Goal: Task Accomplishment & Management: Manage account settings

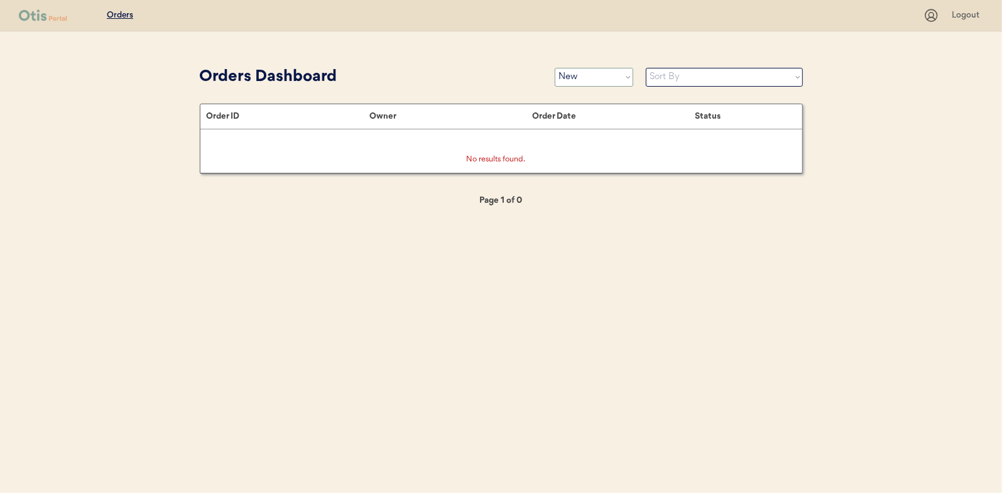
click at [587, 77] on select "Status On Hold New In Progress Complete Pending HW Consent Canceled" at bounding box center [594, 77] width 79 height 19
select select ""in_progress""
click at [555, 68] on select "Status On Hold New In Progress Complete Pending HW Consent Canceled" at bounding box center [594, 77] width 79 height 19
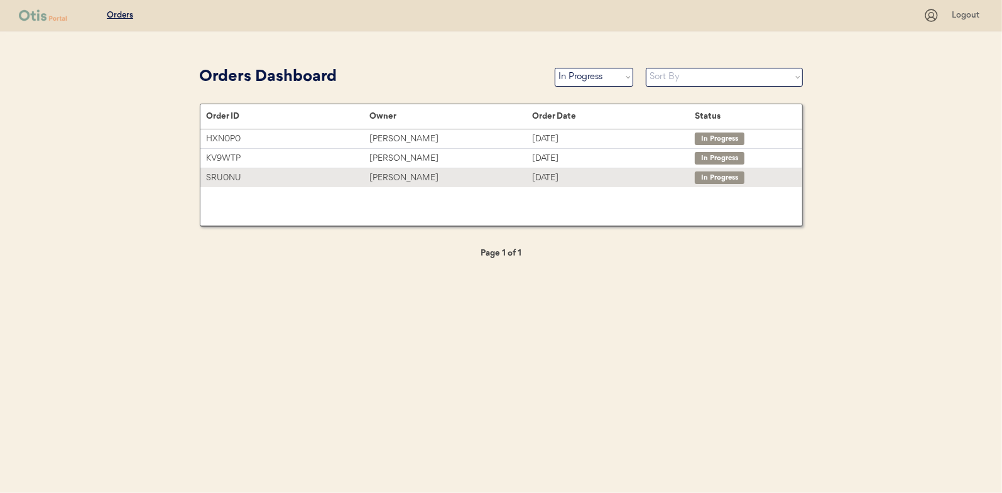
click at [391, 177] on div "[PERSON_NAME]" at bounding box center [450, 178] width 163 height 14
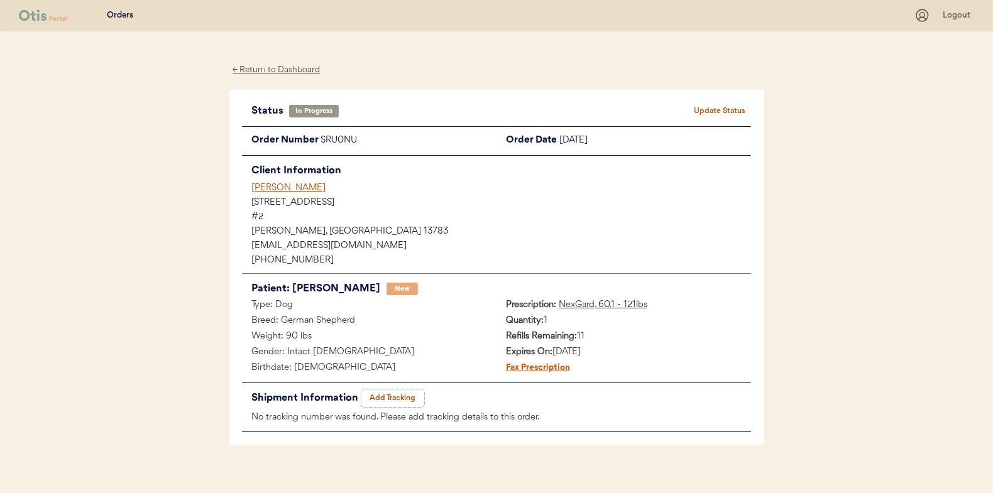
click at [398, 399] on button "Add Tracking" at bounding box center [392, 399] width 63 height 18
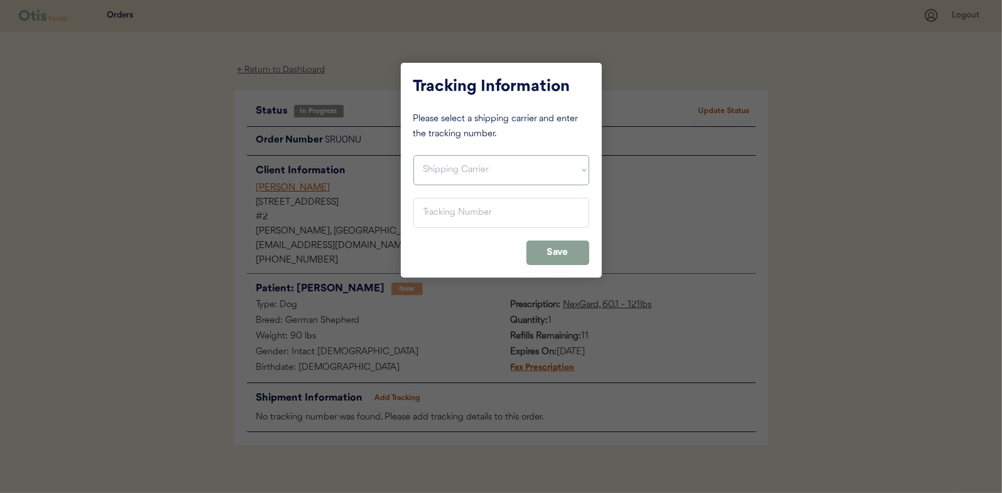
click at [439, 171] on select "Shipping Carrier FedEx FedEx Ground Economy UPS USPS" at bounding box center [501, 170] width 176 height 30
select select ""usps""
click at [413, 155] on select "Shipping Carrier FedEx FedEx Ground Economy UPS USPS" at bounding box center [501, 170] width 176 height 30
click at [437, 213] on input "input" at bounding box center [501, 213] width 176 height 30
paste input "9400150105800029611813"
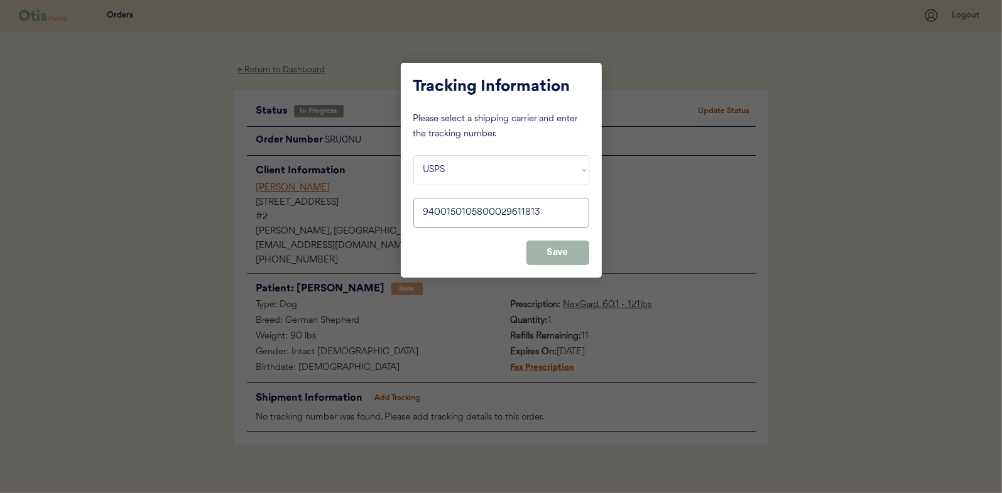
type input "9400150105800029611813"
click at [557, 258] on button "Save" at bounding box center [557, 253] width 63 height 25
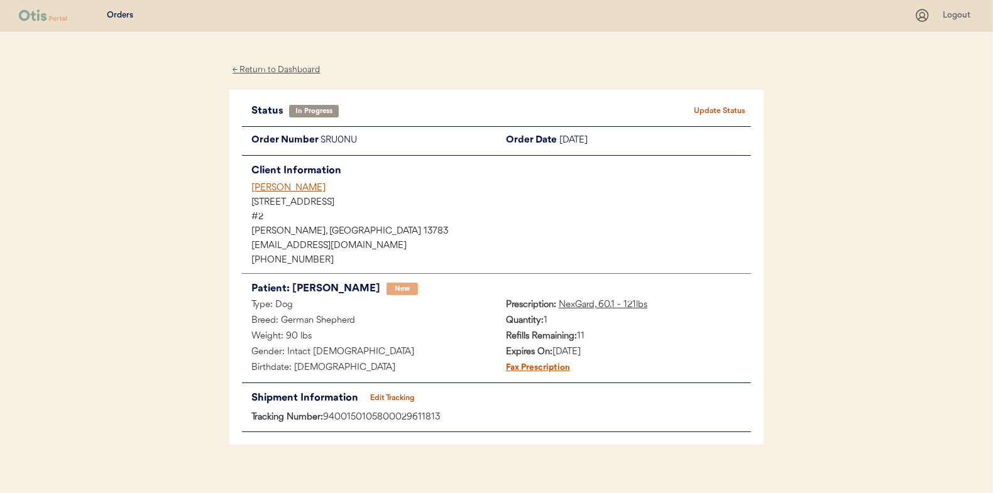
click at [743, 112] on button "Update Status" at bounding box center [719, 111] width 63 height 18
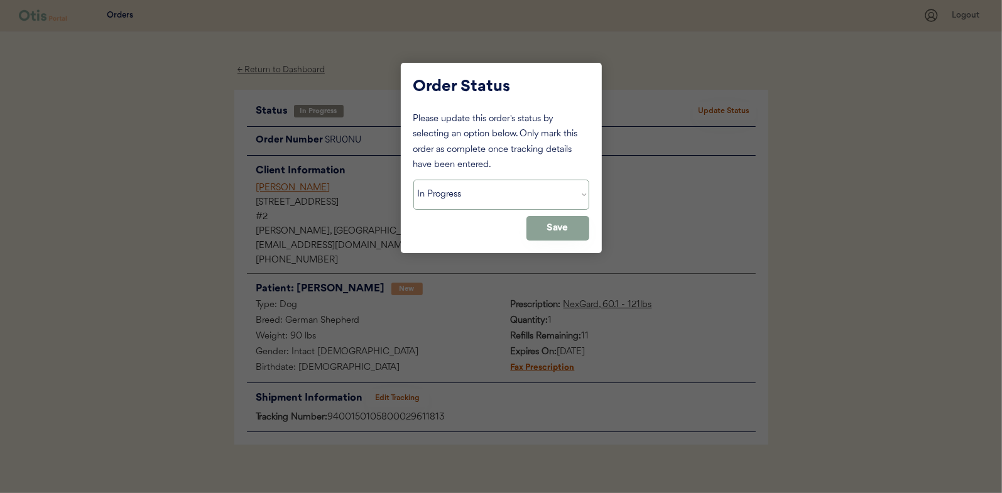
click at [432, 202] on select "Status On Hold New In Progress Complete Pending HW Consent Canceled" at bounding box center [501, 195] width 176 height 30
select select ""complete""
click at [413, 180] on select "Status On Hold New In Progress Complete Pending HW Consent Canceled" at bounding box center [501, 195] width 176 height 30
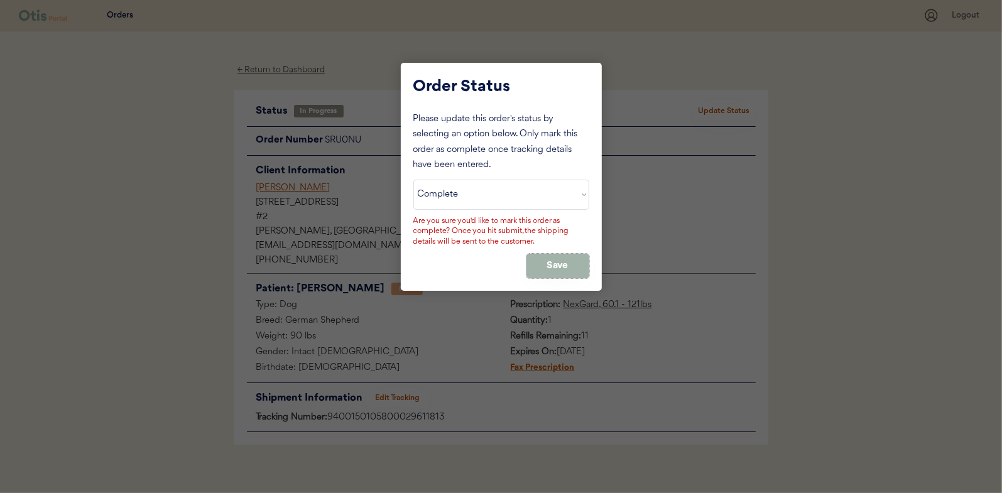
click at [545, 264] on button "Save" at bounding box center [557, 266] width 63 height 25
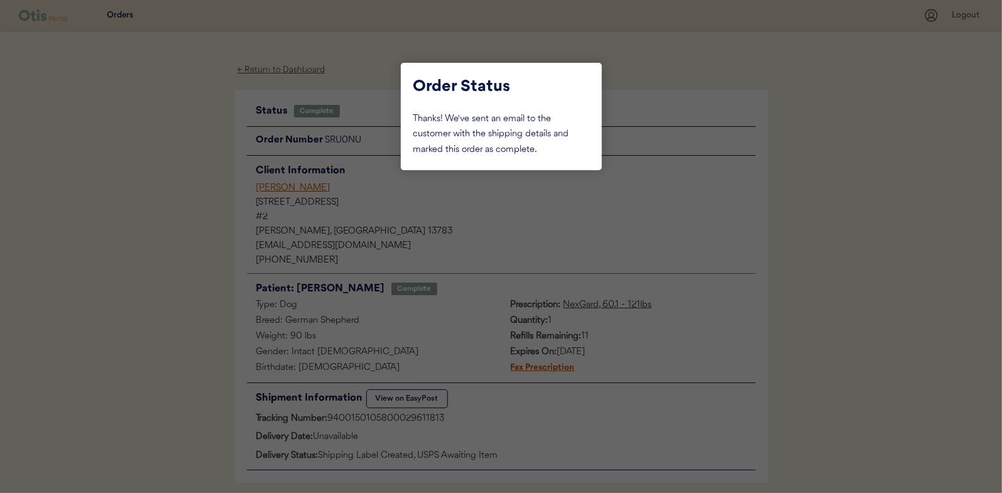
click at [193, 229] on div at bounding box center [501, 246] width 1002 height 493
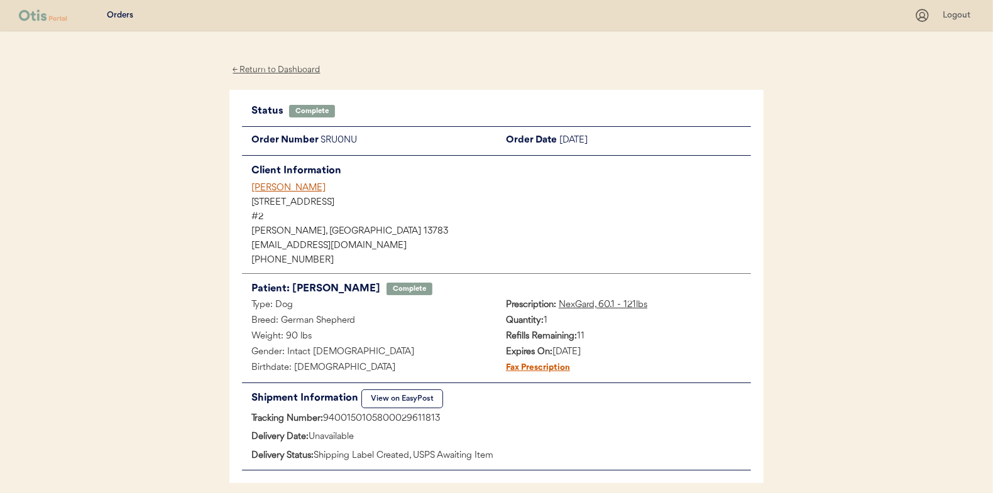
click at [292, 63] on div "← Return to Dashboard" at bounding box center [276, 70] width 94 height 14
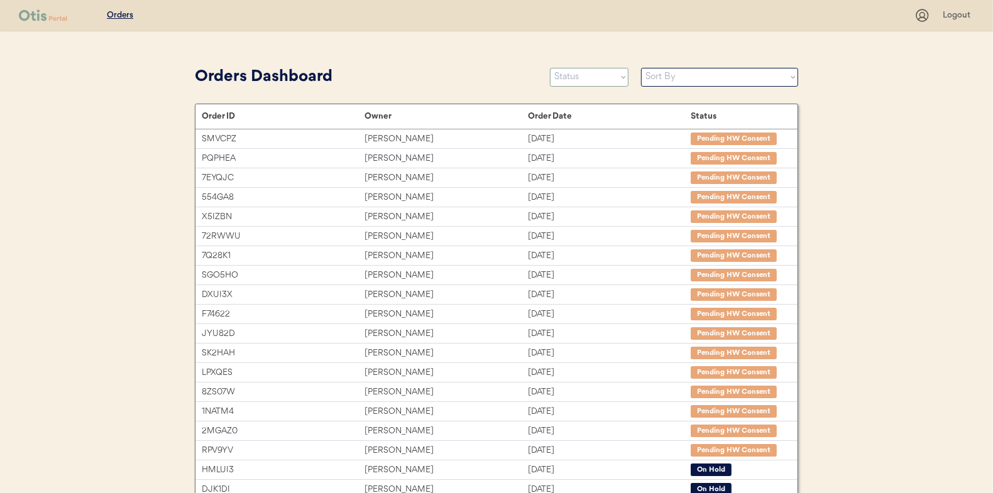
drag, startPoint x: 594, startPoint y: 79, endPoint x: 594, endPoint y: 87, distance: 8.8
click at [594, 79] on select "Status On Hold New In Progress Complete Pending HW Consent Canceled" at bounding box center [589, 77] width 79 height 19
select select ""new""
click at [550, 68] on select "Status On Hold New In Progress Complete Pending HW Consent Canceled" at bounding box center [589, 77] width 79 height 19
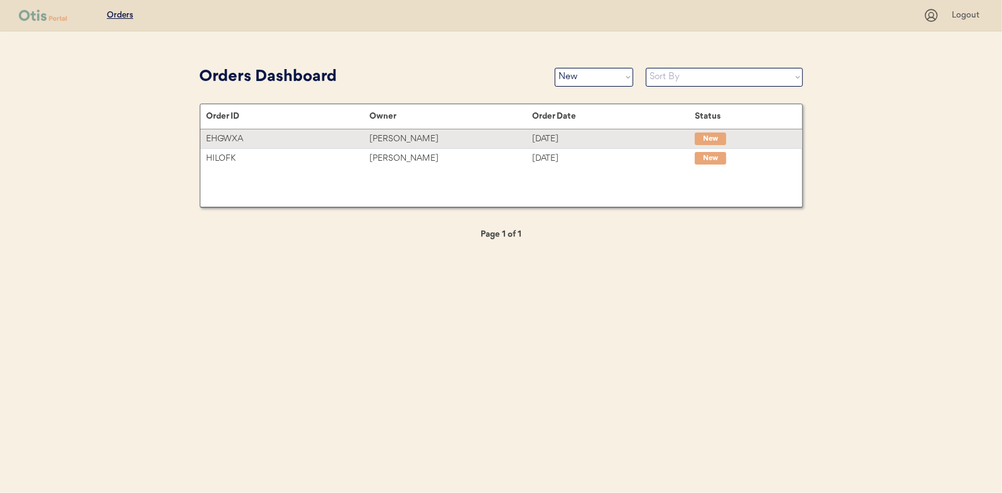
click at [393, 134] on div "Brooke Kelly" at bounding box center [450, 139] width 163 height 14
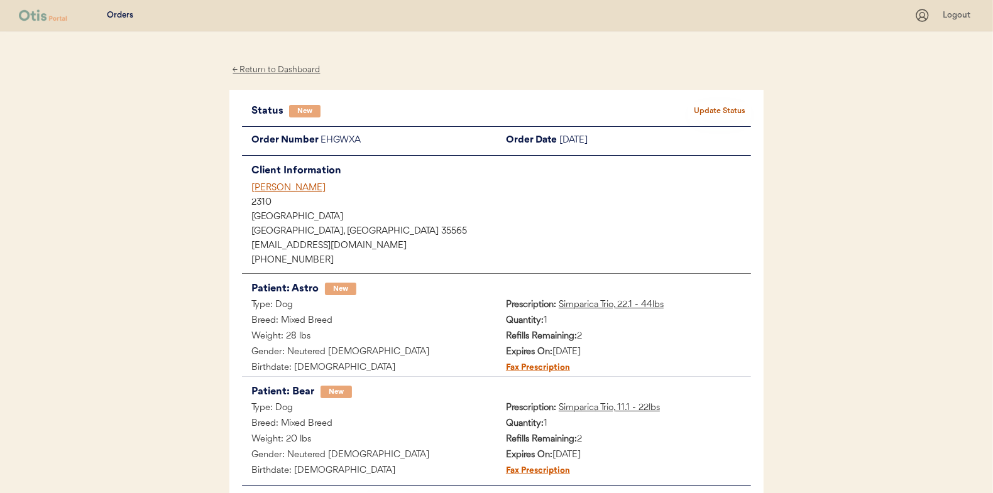
click at [715, 115] on button "Update Status" at bounding box center [719, 111] width 63 height 18
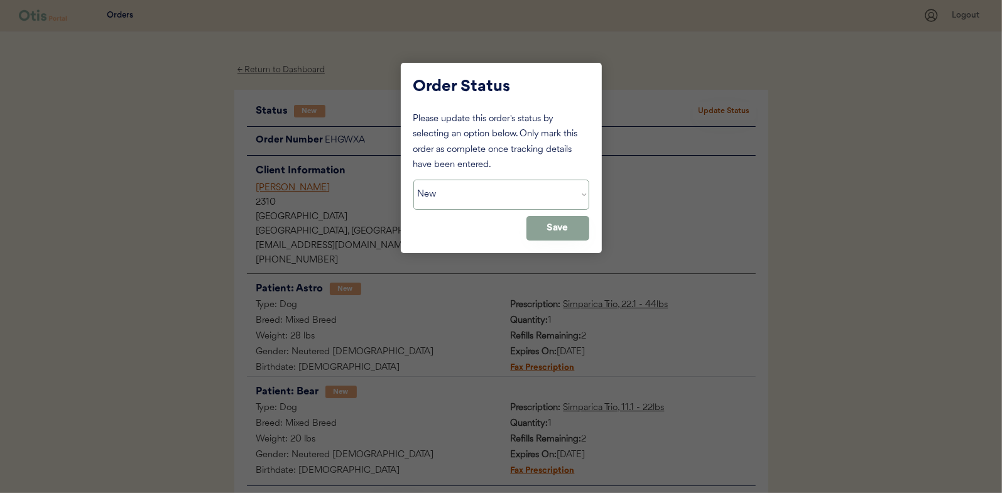
click at [444, 199] on select "Status On Hold New In Progress Complete Pending HW Consent Canceled" at bounding box center [501, 195] width 176 height 30
select select ""in_progress""
click at [413, 180] on select "Status On Hold New In Progress Complete Pending HW Consent Canceled" at bounding box center [501, 195] width 176 height 30
click at [569, 226] on button "Save" at bounding box center [557, 228] width 63 height 25
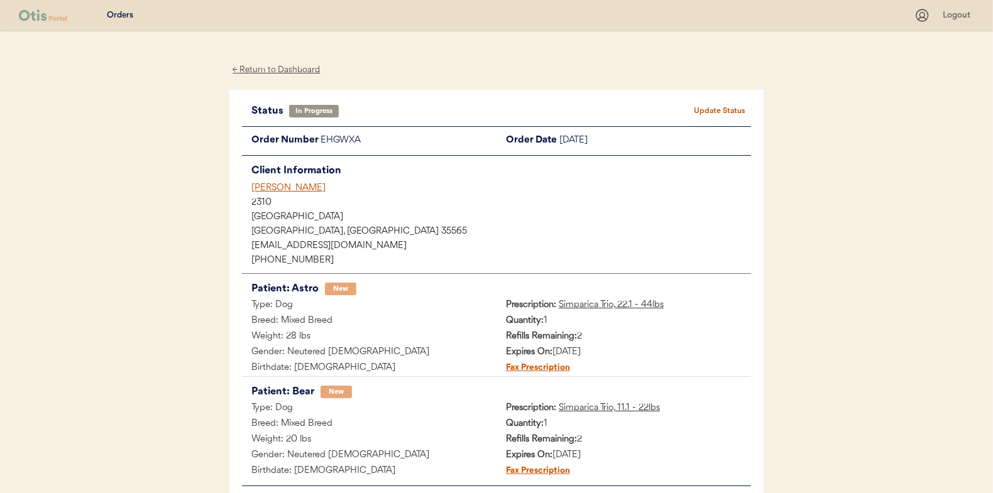
click at [277, 70] on div "← Return to Dashboard" at bounding box center [276, 70] width 94 height 14
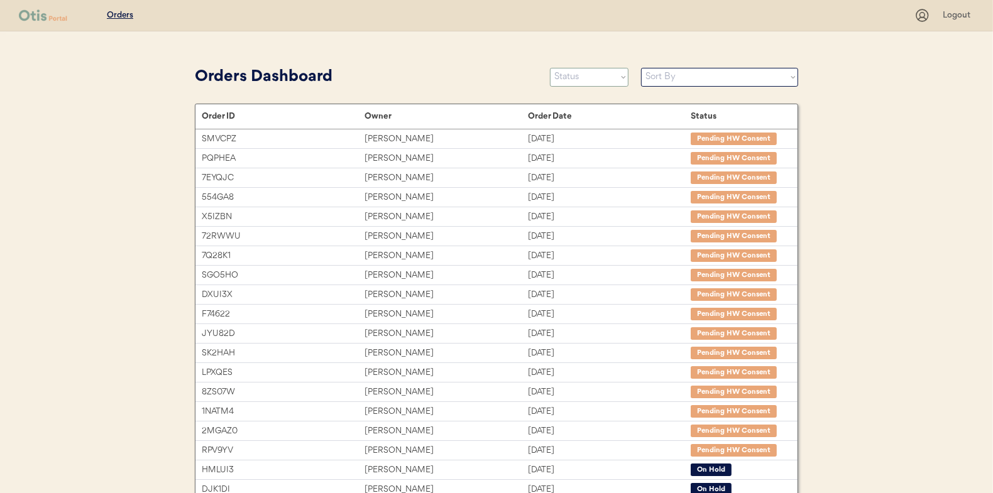
click at [579, 74] on select "Status On Hold New In Progress Complete Pending HW Consent Canceled" at bounding box center [589, 77] width 79 height 19
select select ""new""
click at [550, 68] on select "Status On Hold New In Progress Complete Pending HW Consent Canceled" at bounding box center [589, 77] width 79 height 19
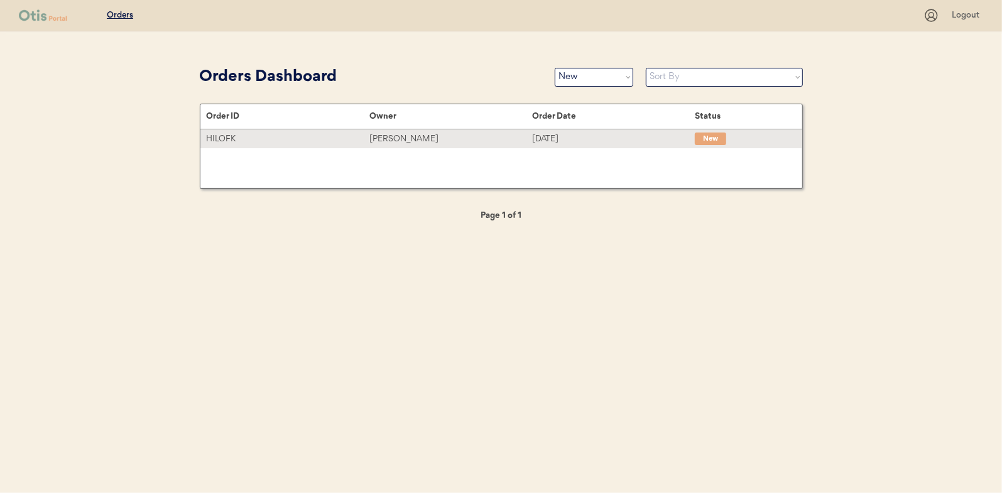
click at [388, 141] on div "[PERSON_NAME]" at bounding box center [450, 139] width 163 height 14
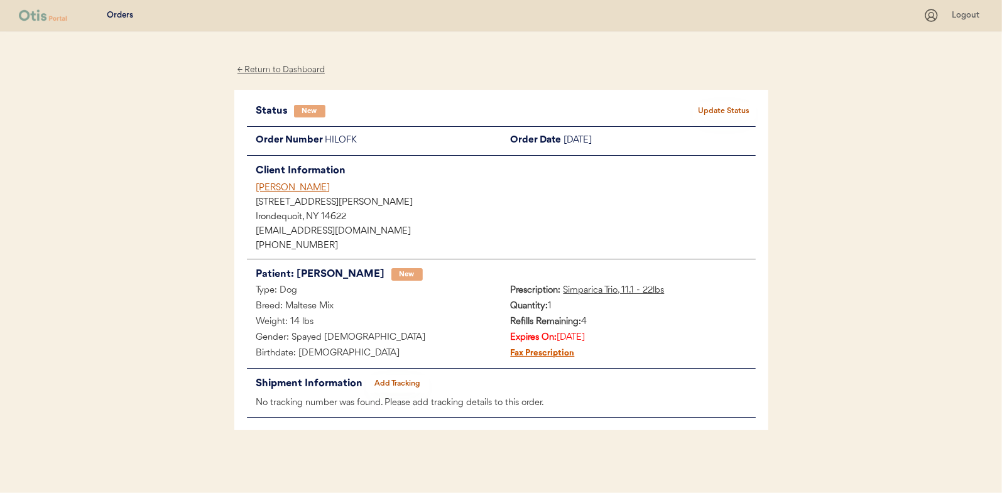
click at [724, 112] on button "Update Status" at bounding box center [724, 111] width 63 height 18
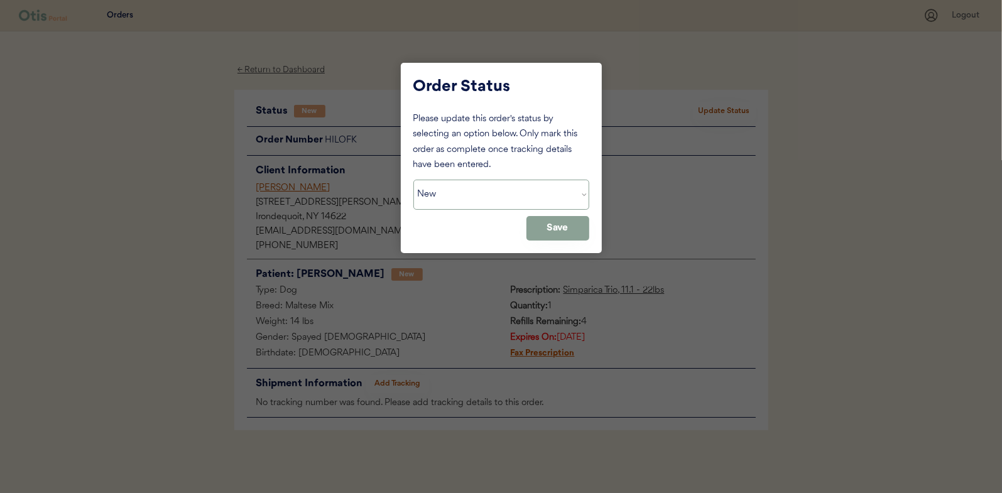
click at [477, 204] on select "Status On Hold New In Progress Complete Pending HW Consent Canceled" at bounding box center [501, 195] width 176 height 30
select select ""in_progress""
click at [413, 180] on select "Status On Hold New In Progress Complete Pending HW Consent Canceled" at bounding box center [501, 195] width 176 height 30
click at [564, 229] on button "Save" at bounding box center [557, 228] width 63 height 25
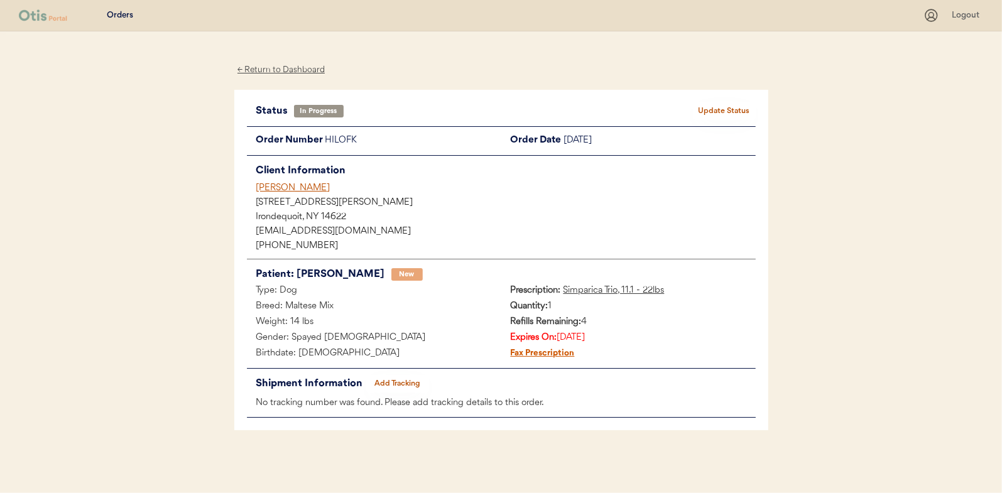
click at [277, 68] on div "← Return to Dashboard" at bounding box center [281, 70] width 94 height 14
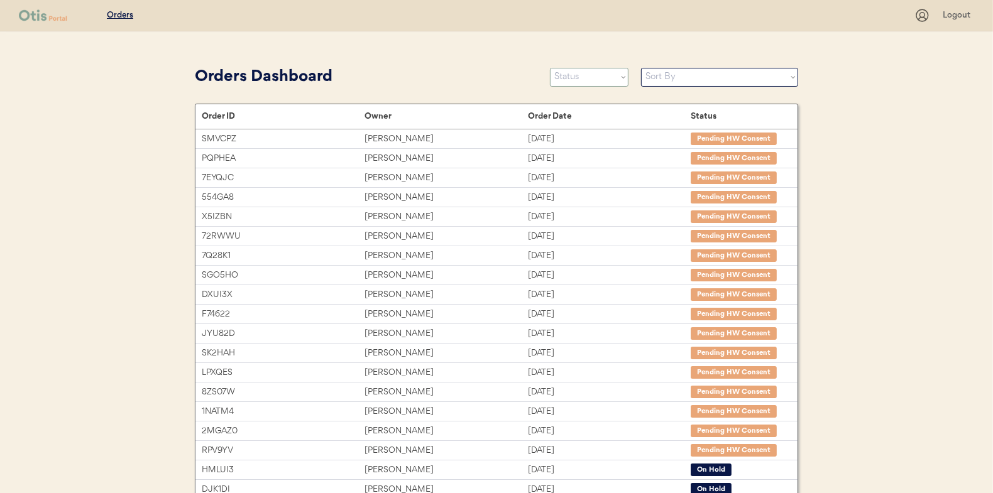
click at [571, 82] on select "Status On Hold New In Progress Complete Pending HW Consent Canceled" at bounding box center [589, 77] width 79 height 19
select select ""new""
click at [550, 68] on select "Status On Hold New In Progress Complete Pending HW Consent Canceled" at bounding box center [589, 77] width 79 height 19
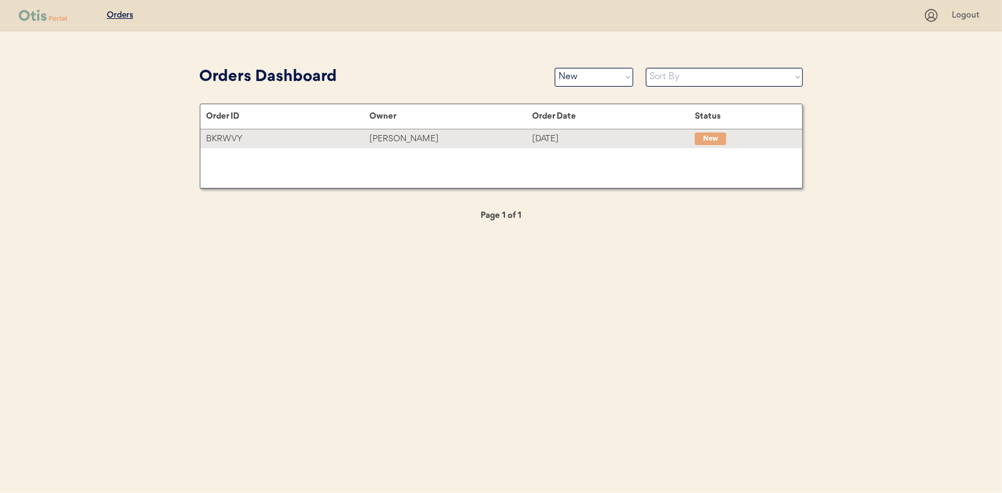
drag, startPoint x: 392, startPoint y: 141, endPoint x: 25, endPoint y: 141, distance: 366.9
click at [392, 141] on div "Mark Fomby" at bounding box center [450, 139] width 163 height 14
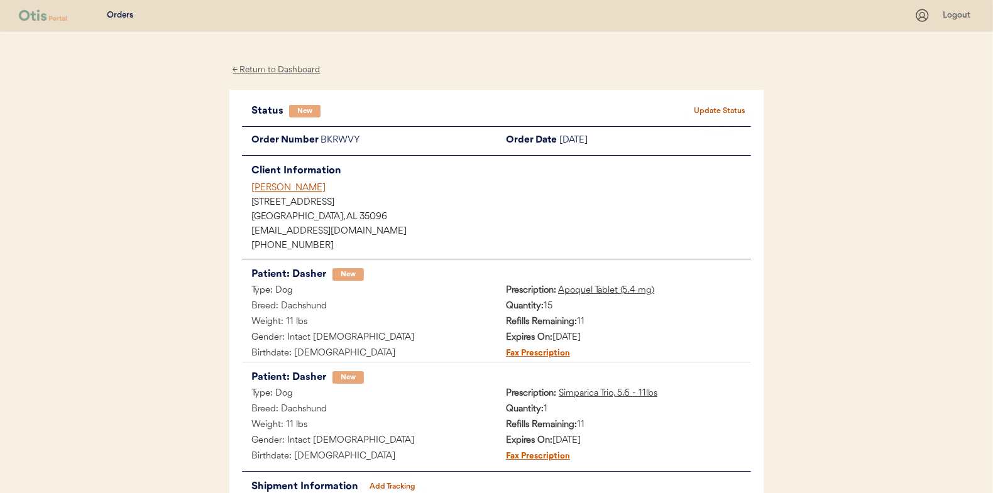
click at [724, 112] on button "Update Status" at bounding box center [719, 111] width 63 height 18
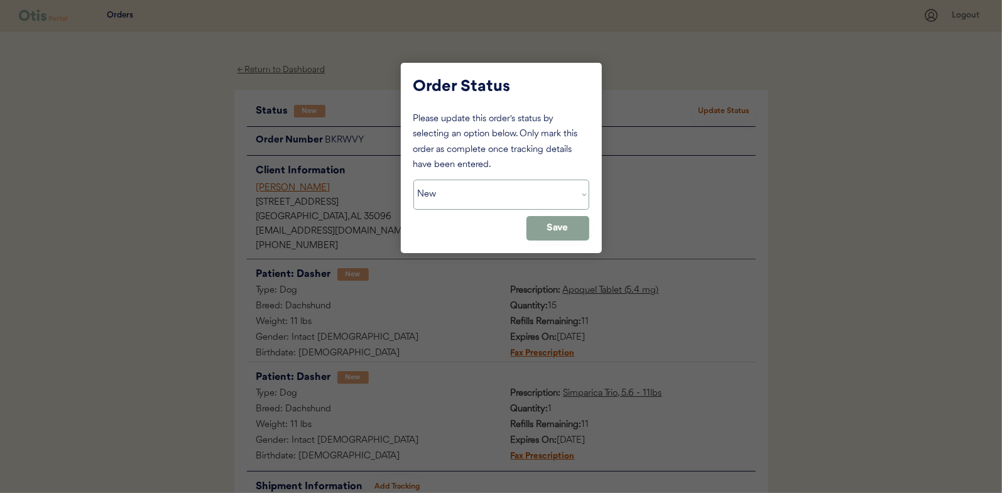
click at [491, 191] on select "Status On Hold New In Progress Complete Pending HW Consent Canceled" at bounding box center [501, 195] width 176 height 30
select select ""in_progress""
click at [413, 180] on select "Status On Hold New In Progress Complete Pending HW Consent Canceled" at bounding box center [501, 195] width 176 height 30
click at [584, 231] on button "Save" at bounding box center [557, 228] width 63 height 25
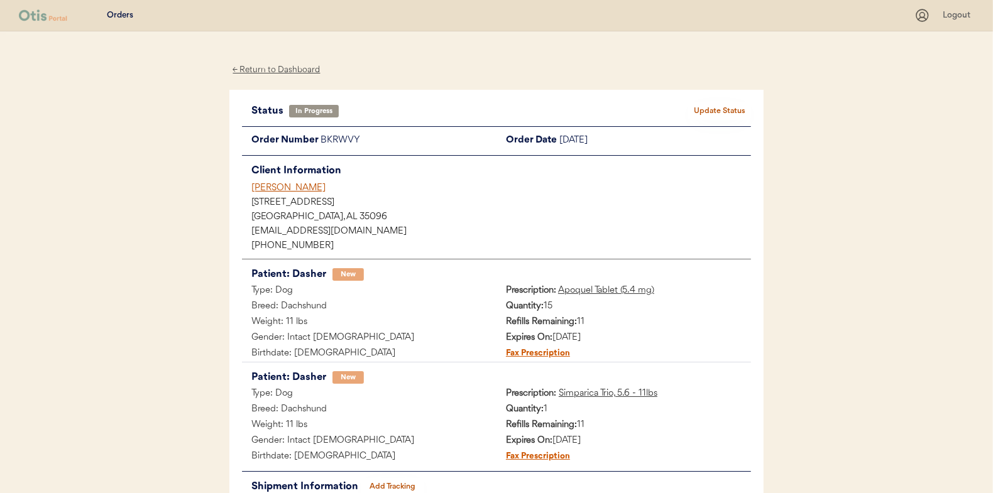
click at [273, 68] on div "← Return to Dashboard" at bounding box center [276, 70] width 94 height 14
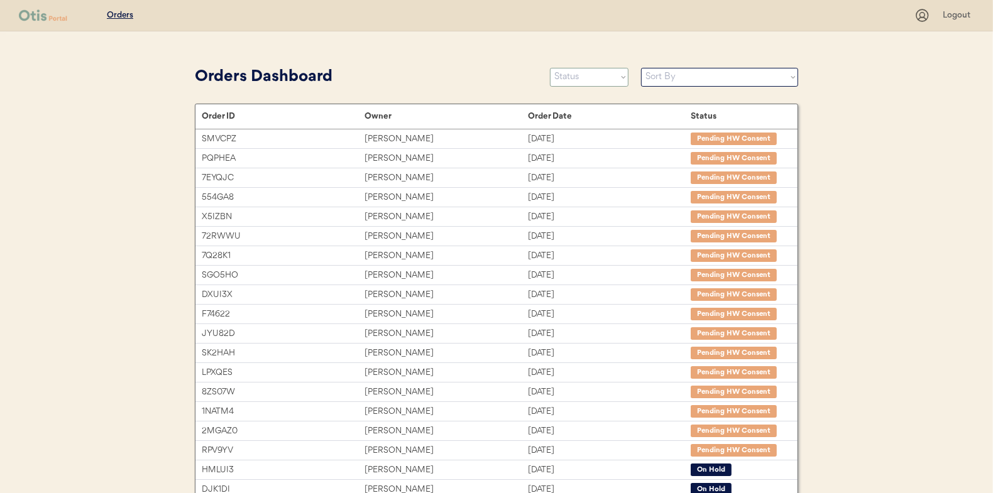
click at [588, 80] on select "Status On Hold New In Progress Complete Pending HW Consent Canceled" at bounding box center [589, 77] width 79 height 19
click at [550, 68] on select "Status On Hold New In Progress Complete Pending HW Consent Canceled" at bounding box center [589, 77] width 79 height 19
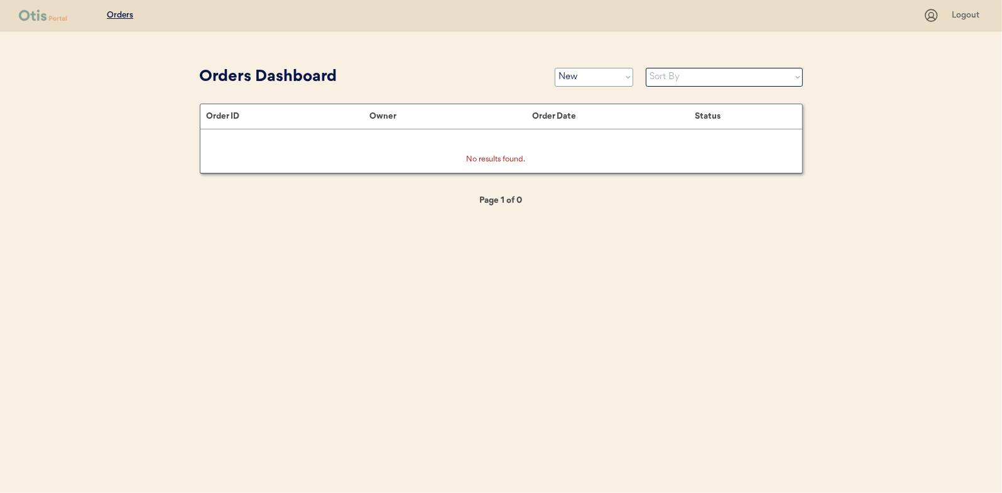
click at [591, 79] on select "Status On Hold New In Progress Complete Pending HW Consent Canceled" at bounding box center [594, 77] width 79 height 19
select select ""in_progress""
click at [555, 68] on select "Status On Hold New In Progress Complete Pending HW Consent Canceled" at bounding box center [594, 77] width 79 height 19
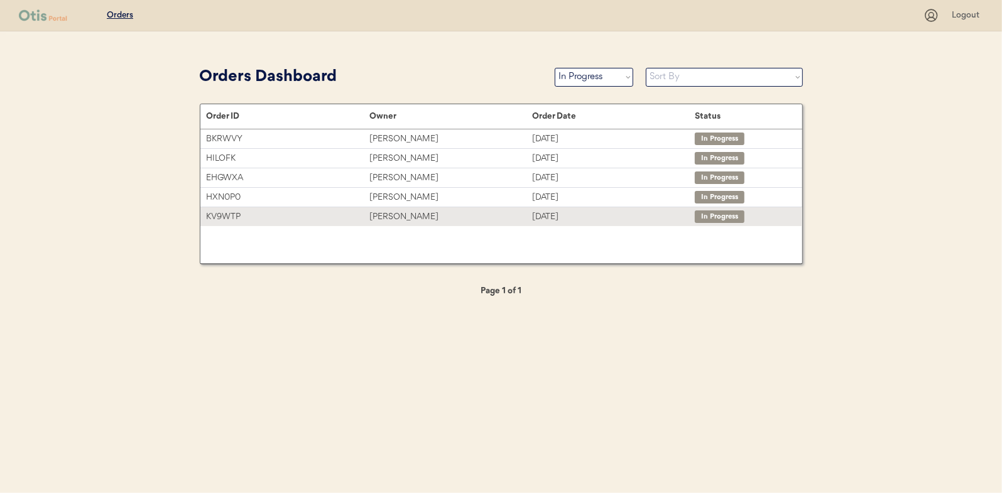
click at [386, 208] on div "KV9WTP Valencia Terrell Sep 10, 2025 In Progress" at bounding box center [501, 216] width 602 height 19
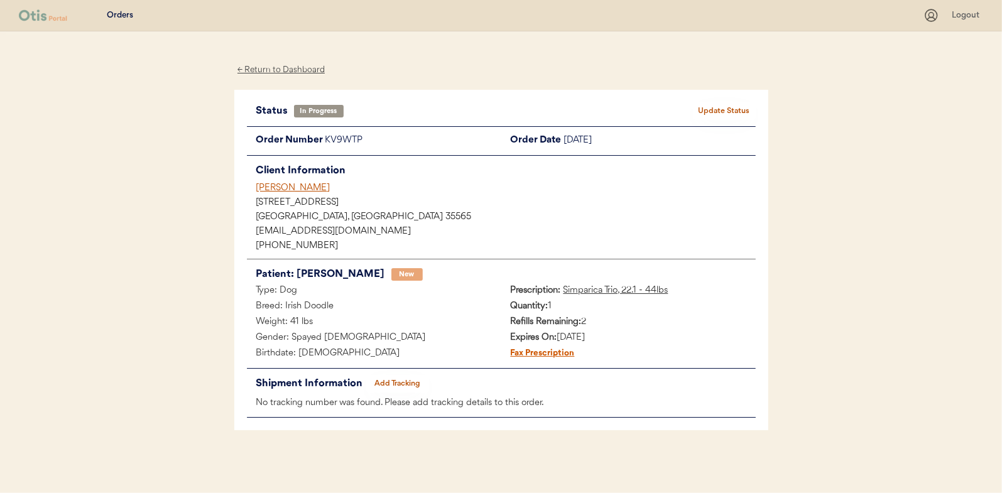
click at [391, 381] on button "Add Tracking" at bounding box center [397, 384] width 63 height 18
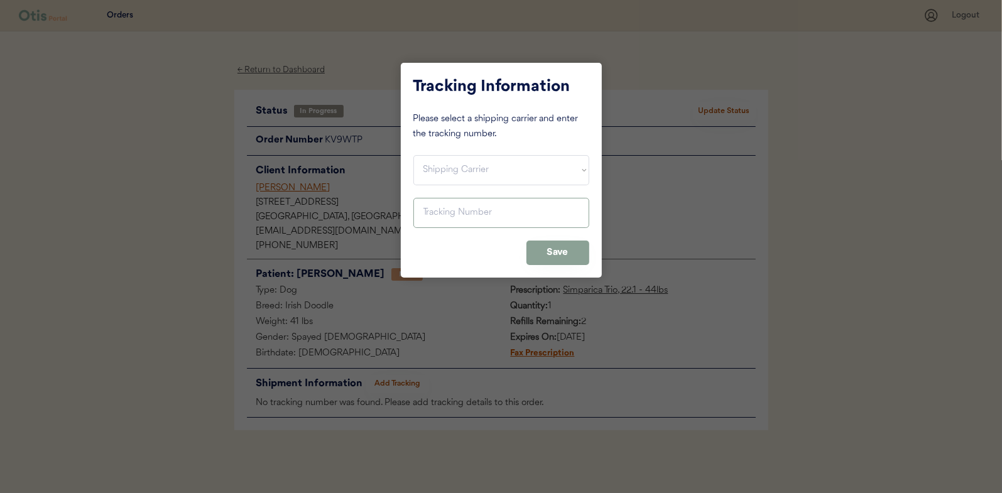
click at [444, 175] on select "Shipping Carrier FedEx FedEx Ground Economy UPS USPS" at bounding box center [501, 170] width 176 height 30
select select ""usps""
click at [413, 155] on select "Shipping Carrier FedEx FedEx Ground Economy UPS USPS" at bounding box center [501, 170] width 176 height 30
click at [428, 220] on input "input" at bounding box center [501, 213] width 176 height 30
paste input "9400150105800029626817"
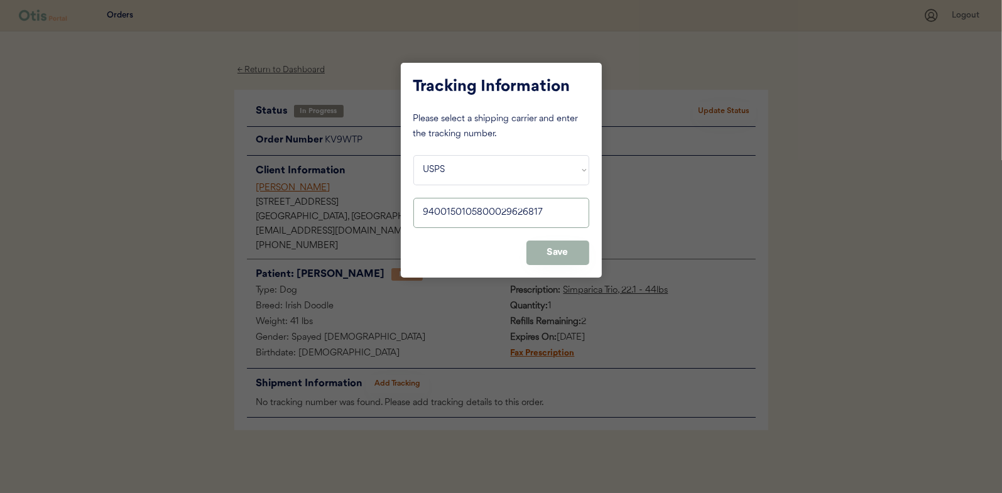
type input "9400150105800029626817"
click at [557, 255] on button "Save" at bounding box center [557, 253] width 63 height 25
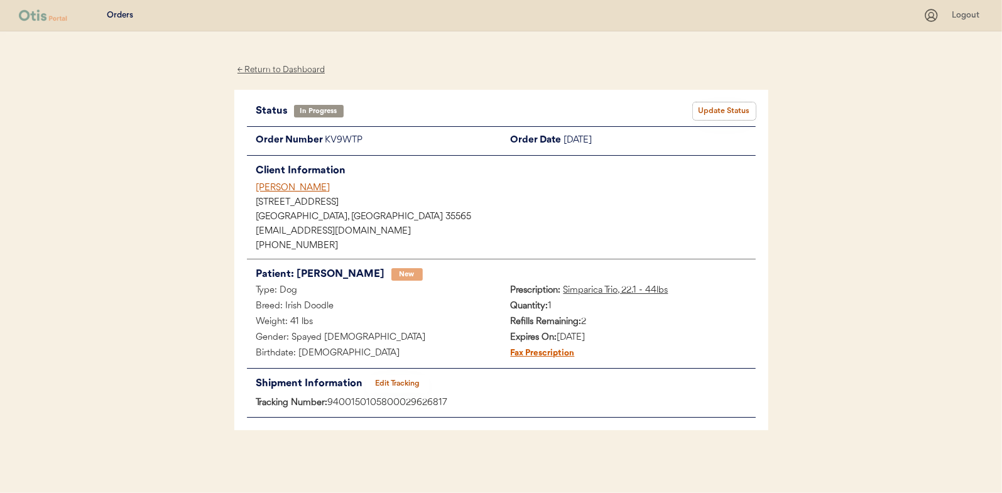
click at [724, 103] on button "Update Status" at bounding box center [724, 111] width 63 height 18
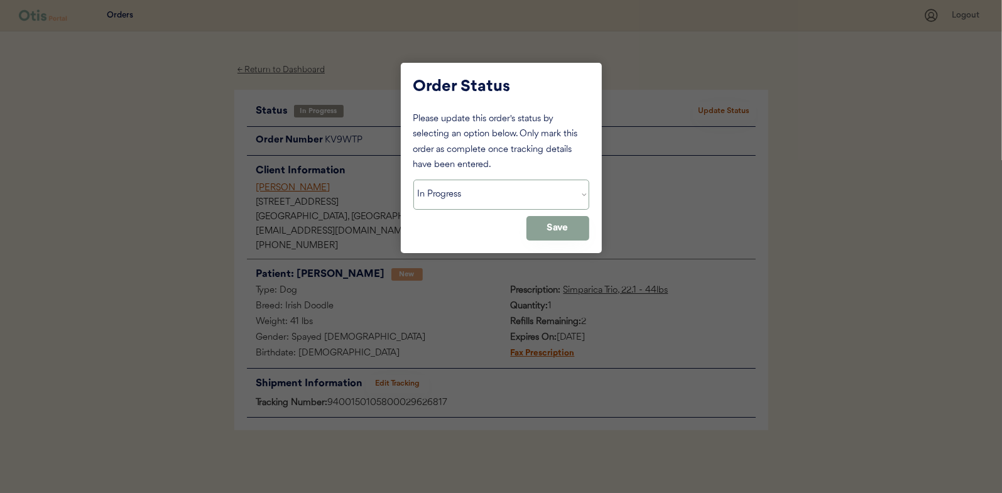
click at [431, 188] on select "Status On Hold New In Progress Complete Pending HW Consent Canceled" at bounding box center [501, 195] width 176 height 30
select select ""complete""
click at [413, 180] on select "Status On Hold New In Progress Complete Pending HW Consent Canceled" at bounding box center [501, 195] width 176 height 30
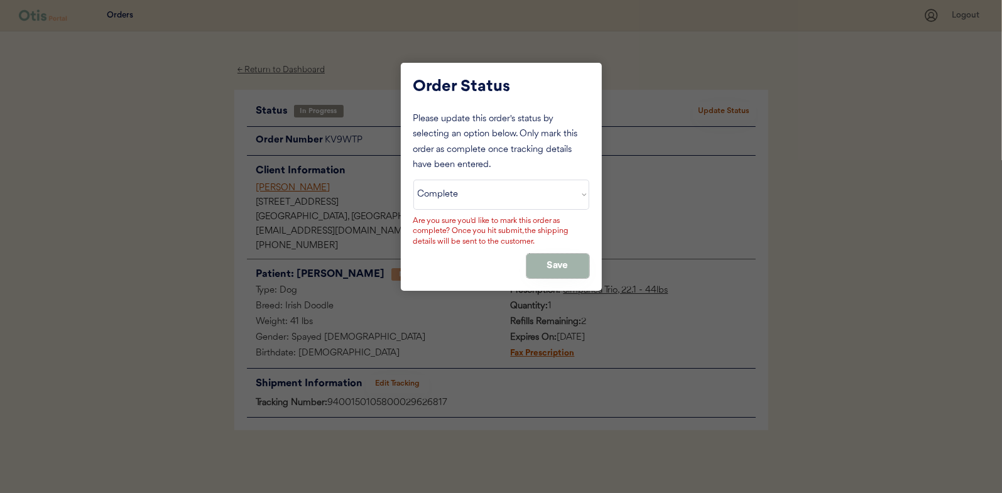
click at [553, 261] on button "Save" at bounding box center [557, 266] width 63 height 25
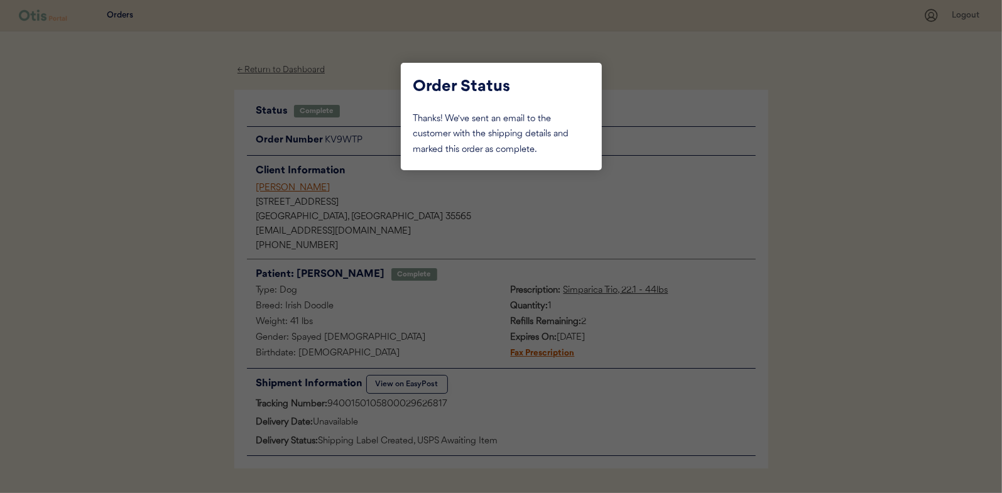
click at [147, 187] on div at bounding box center [501, 246] width 1002 height 493
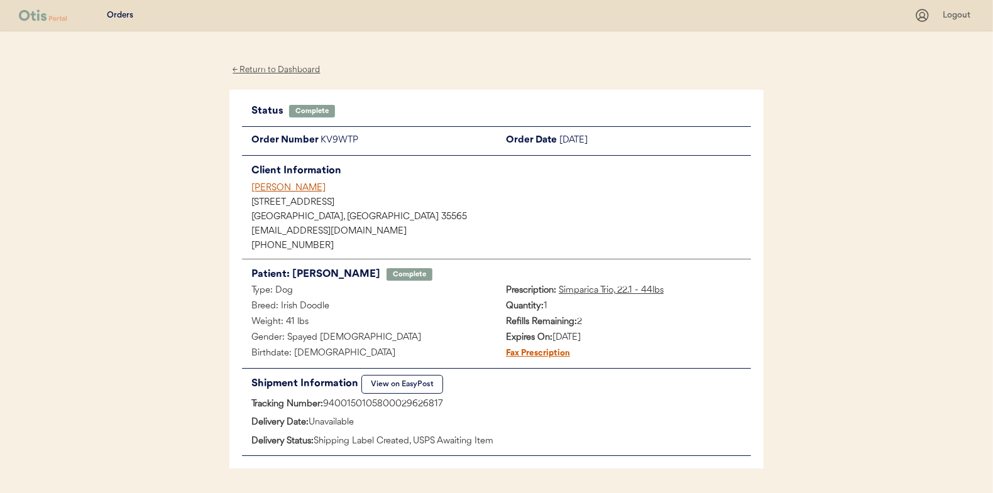
click at [275, 69] on div "← Return to Dashboard" at bounding box center [276, 70] width 94 height 14
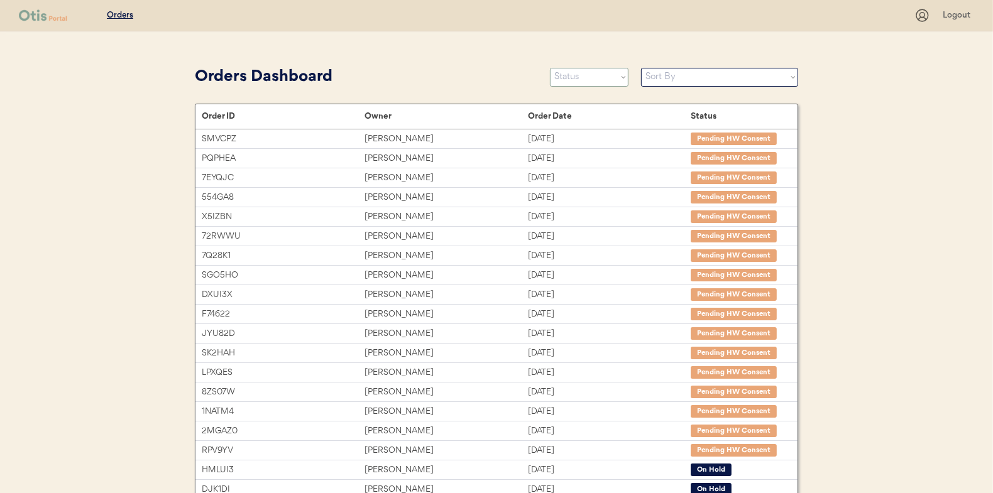
click at [569, 80] on select "Status On Hold New In Progress Complete Pending HW Consent Canceled" at bounding box center [589, 77] width 79 height 19
select select ""in_progress""
click at [550, 68] on select "Status On Hold New In Progress Complete Pending HW Consent Canceled" at bounding box center [589, 77] width 79 height 19
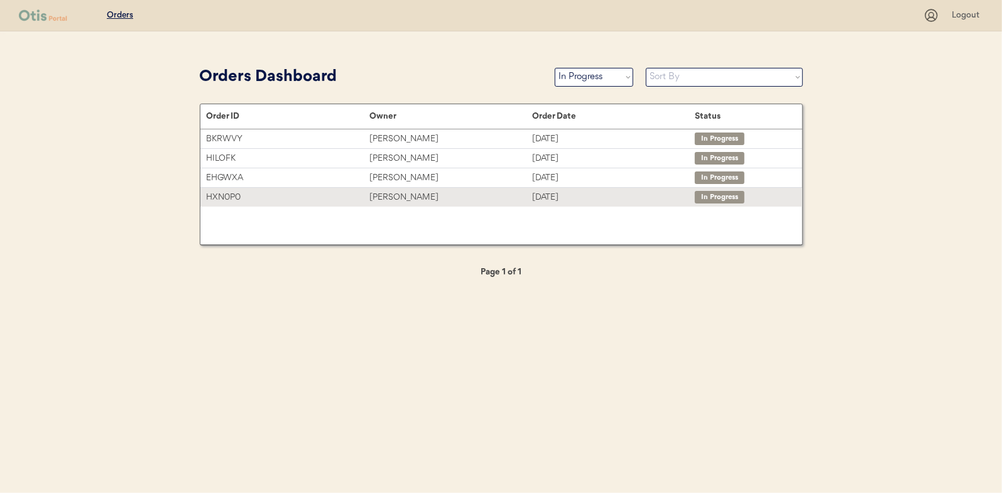
click at [405, 195] on div "[PERSON_NAME]" at bounding box center [450, 197] width 163 height 14
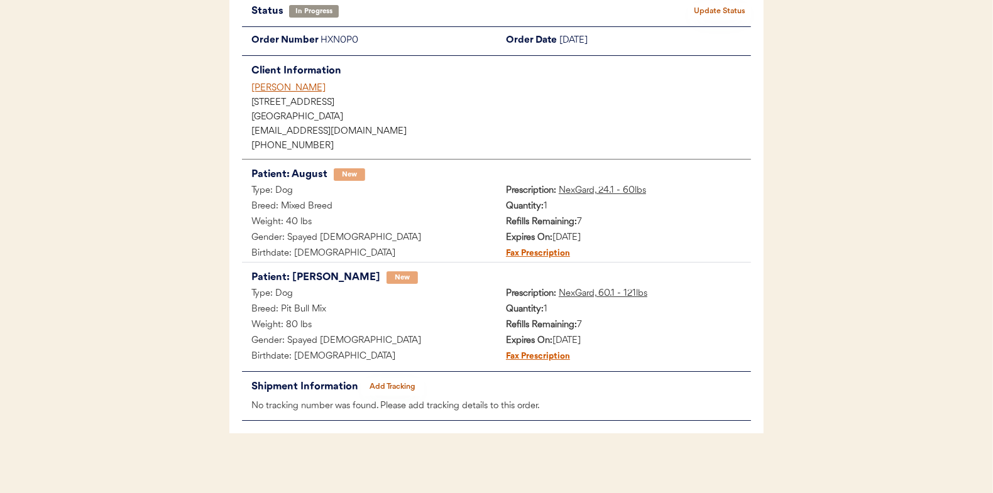
scroll to position [102, 0]
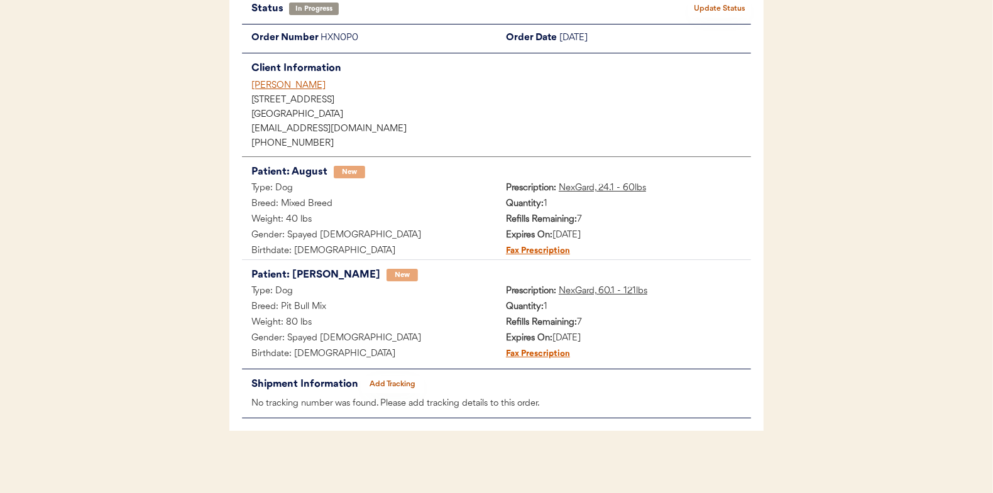
click at [400, 383] on button "Add Tracking" at bounding box center [392, 385] width 63 height 18
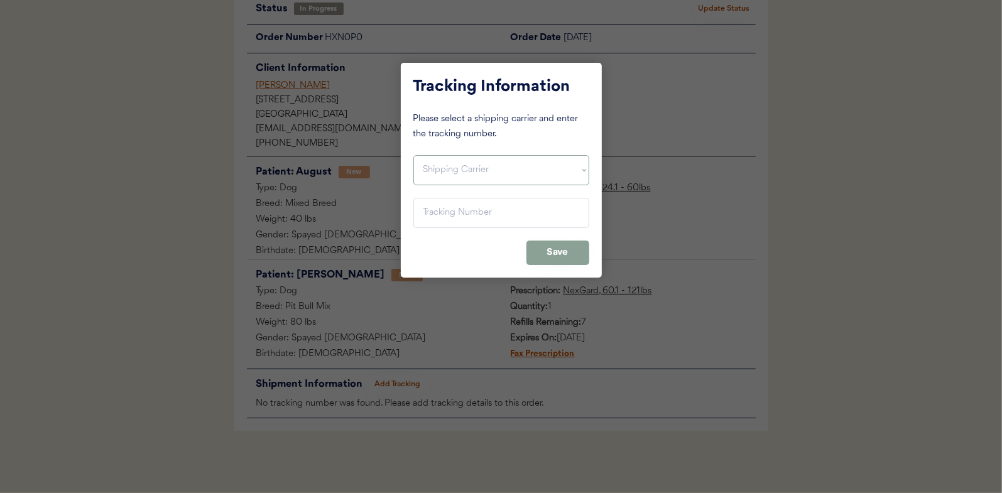
click at [459, 165] on select "Shipping Carrier FedEx FedEx Ground Economy UPS USPS" at bounding box center [501, 170] width 176 height 30
select select ""usps""
click at [413, 155] on select "Shipping Carrier FedEx FedEx Ground Economy UPS USPS" at bounding box center [501, 170] width 176 height 30
click at [432, 216] on input "input" at bounding box center [501, 213] width 176 height 30
paste input "9400150105800029624905"
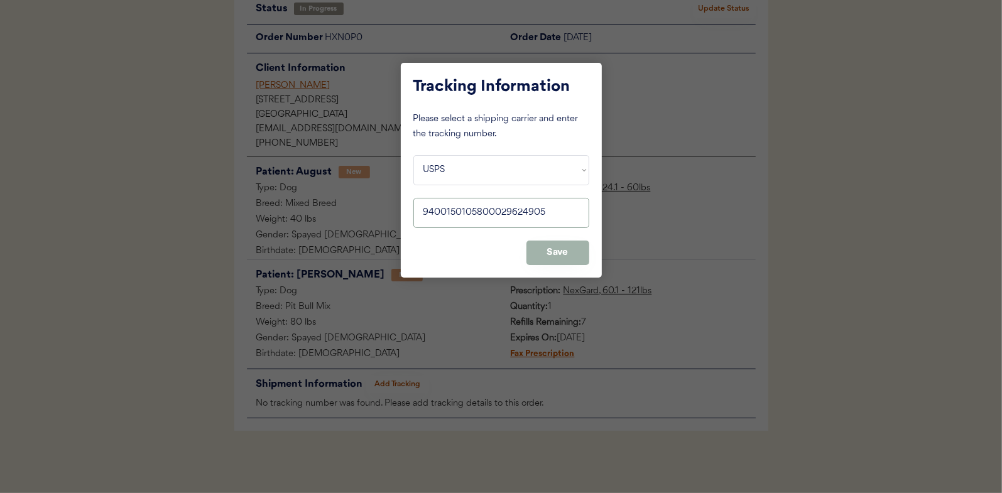
type input "9400150105800029624905"
click at [545, 249] on button "Save" at bounding box center [557, 253] width 63 height 25
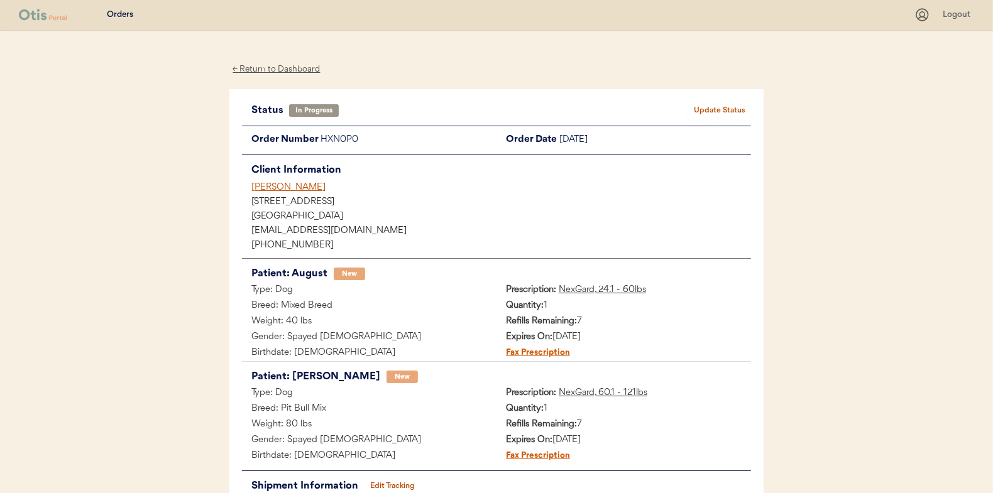
scroll to position [0, 0]
click at [711, 111] on button "Update Status" at bounding box center [719, 111] width 63 height 18
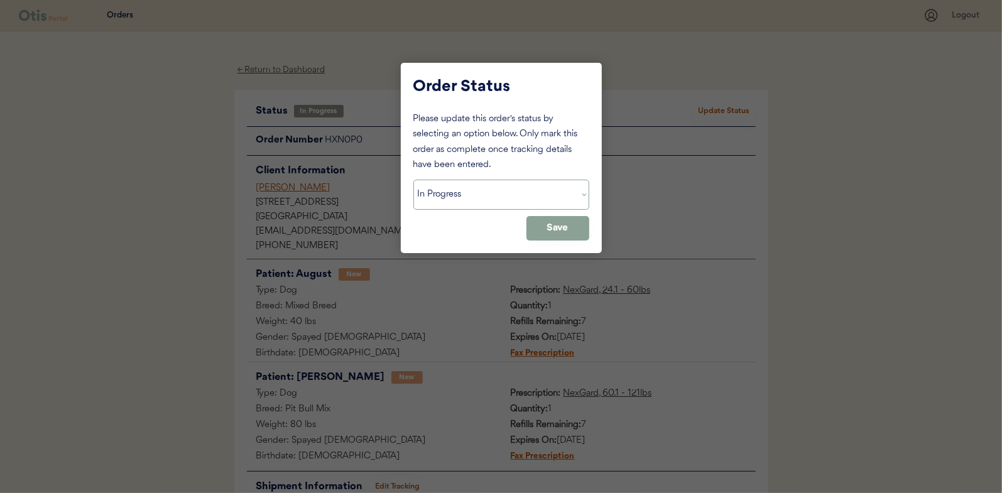
click at [444, 191] on select "Status On Hold New In Progress Complete Pending HW Consent Canceled" at bounding box center [501, 195] width 176 height 30
select select ""complete""
click at [413, 180] on select "Status On Hold New In Progress Complete Pending HW Consent Canceled" at bounding box center [501, 195] width 176 height 30
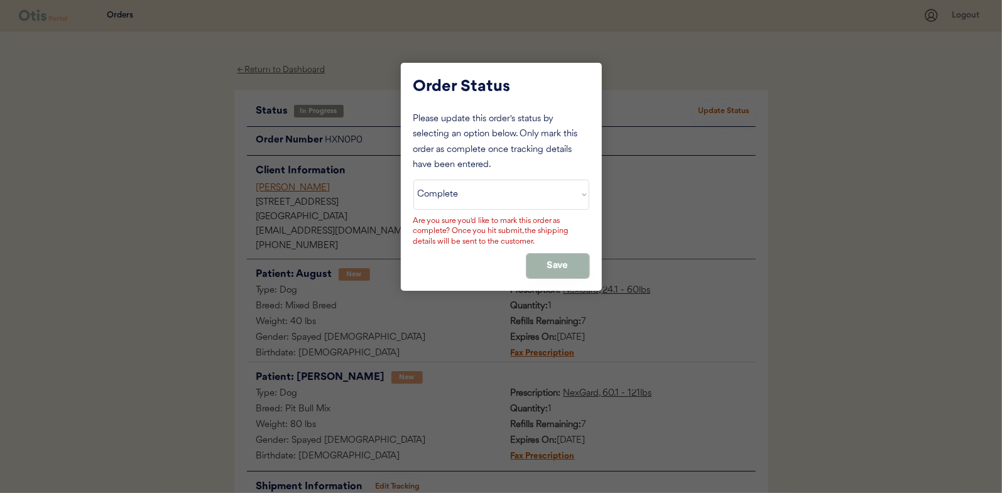
click at [556, 259] on button "Save" at bounding box center [557, 266] width 63 height 25
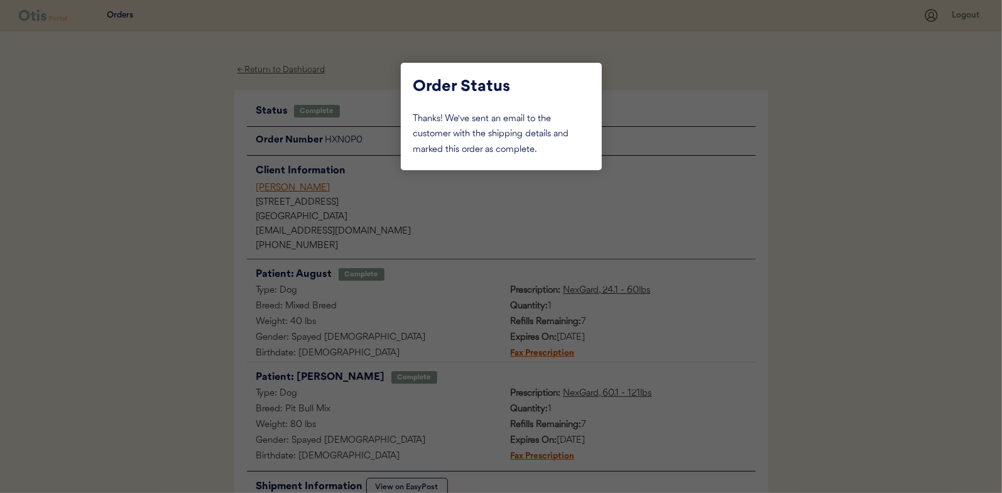
click at [159, 181] on div at bounding box center [501, 246] width 1002 height 493
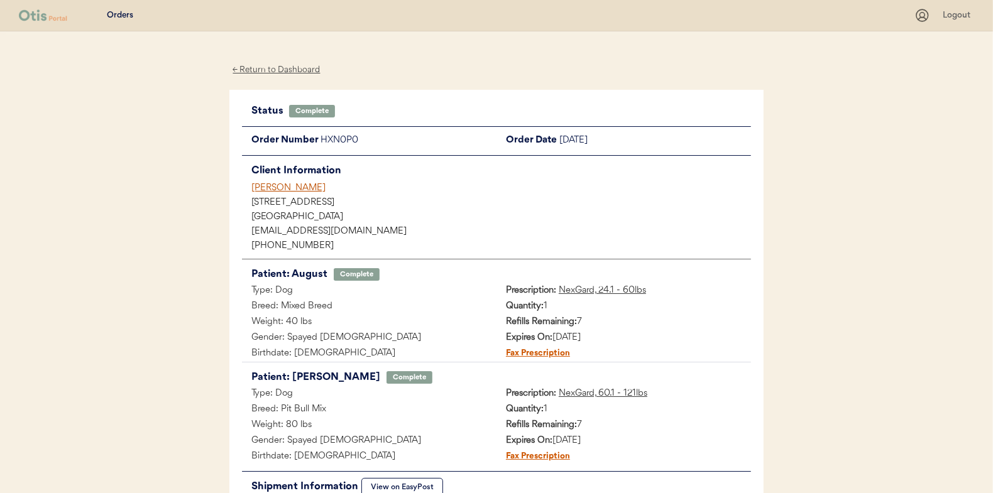
click at [278, 67] on div "← Return to Dashboard" at bounding box center [276, 70] width 94 height 14
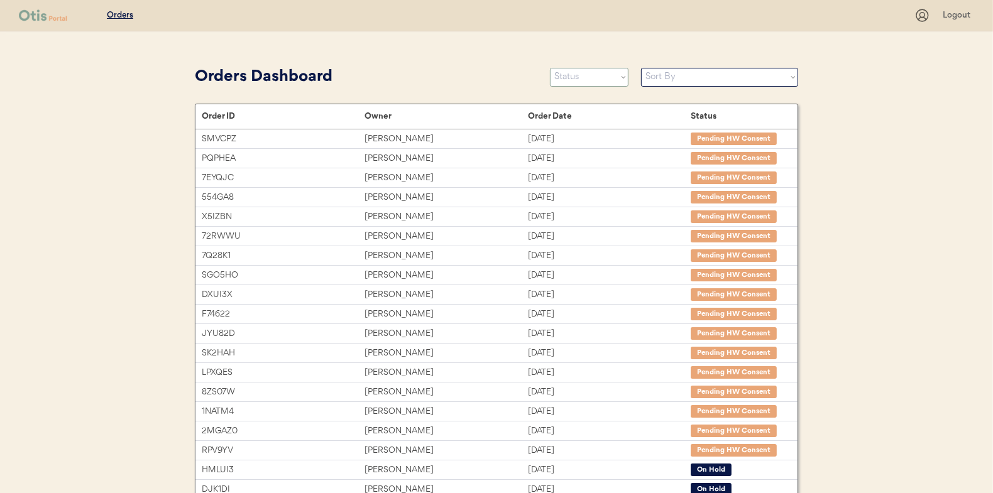
click at [592, 77] on select "Status On Hold New In Progress Complete Pending HW Consent Canceled" at bounding box center [589, 77] width 79 height 19
click at [550, 68] on select "Status On Hold New In Progress Complete Pending HW Consent Canceled" at bounding box center [589, 77] width 79 height 19
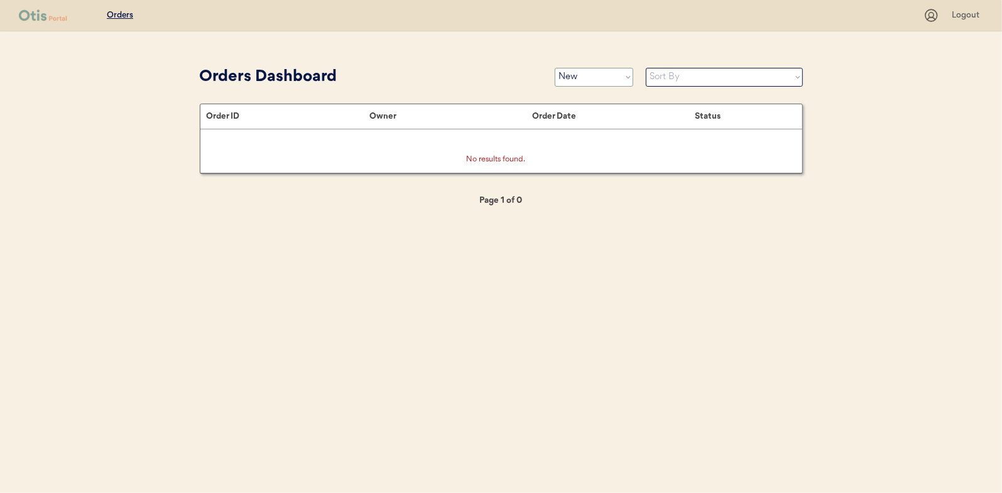
click at [580, 80] on select "Status On Hold New In Progress Complete Pending HW Consent Canceled" at bounding box center [594, 77] width 79 height 19
select select ""in_progress""
click at [555, 68] on select "Status On Hold New In Progress Complete Pending HW Consent Canceled" at bounding box center [594, 77] width 79 height 19
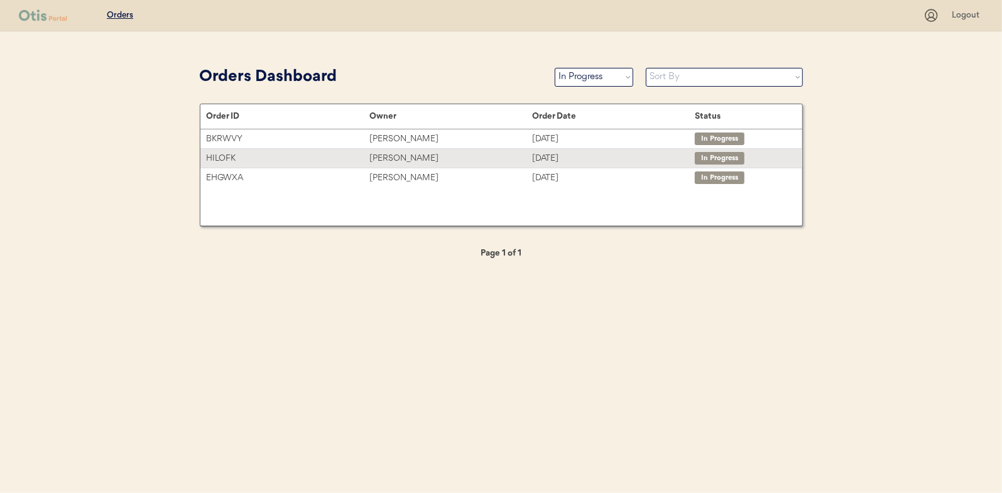
click at [405, 156] on div "[PERSON_NAME]" at bounding box center [450, 158] width 163 height 14
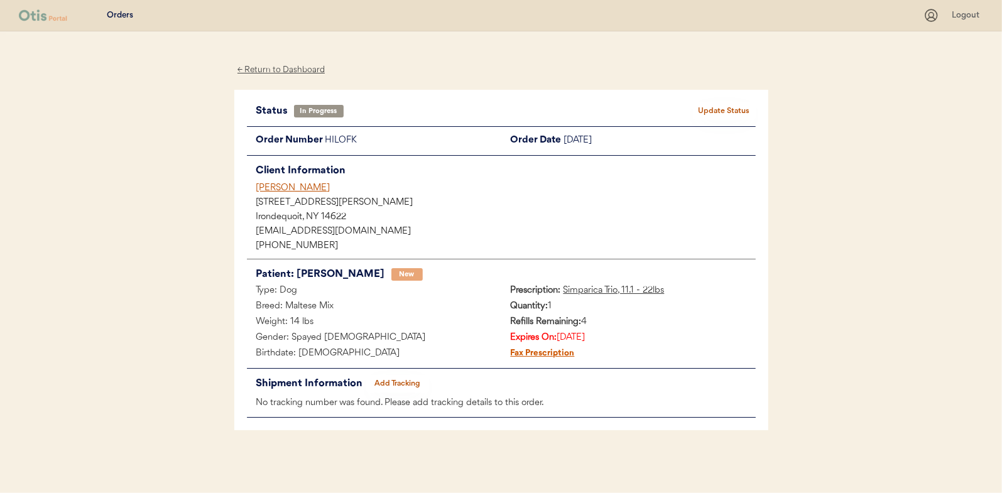
click at [391, 379] on button "Add Tracking" at bounding box center [397, 384] width 63 height 18
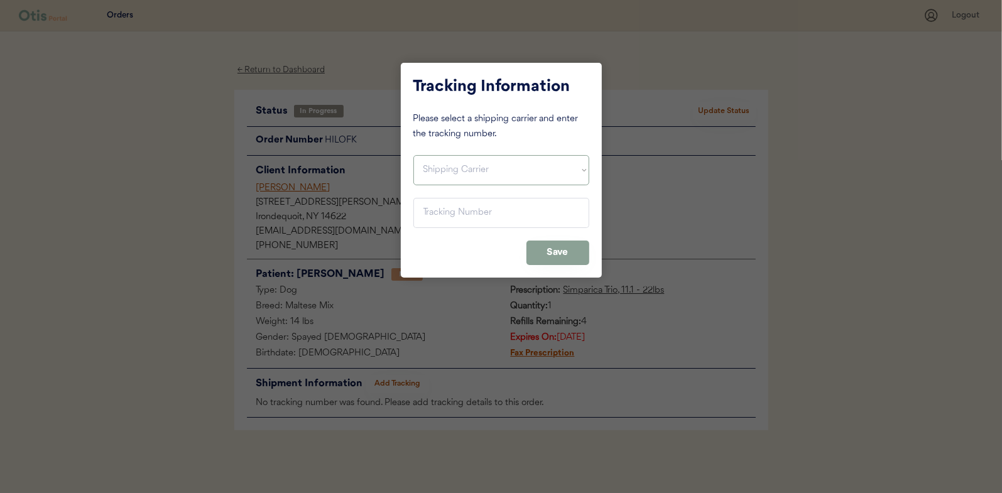
click at [440, 166] on select "Shipping Carrier FedEx FedEx Ground Economy UPS USPS" at bounding box center [501, 170] width 176 height 30
select select ""usps""
click at [413, 155] on select "Shipping Carrier FedEx FedEx Ground Economy UPS USPS" at bounding box center [501, 170] width 176 height 30
click at [425, 210] on input "input" at bounding box center [501, 213] width 176 height 30
paste input "9400150105799029659669"
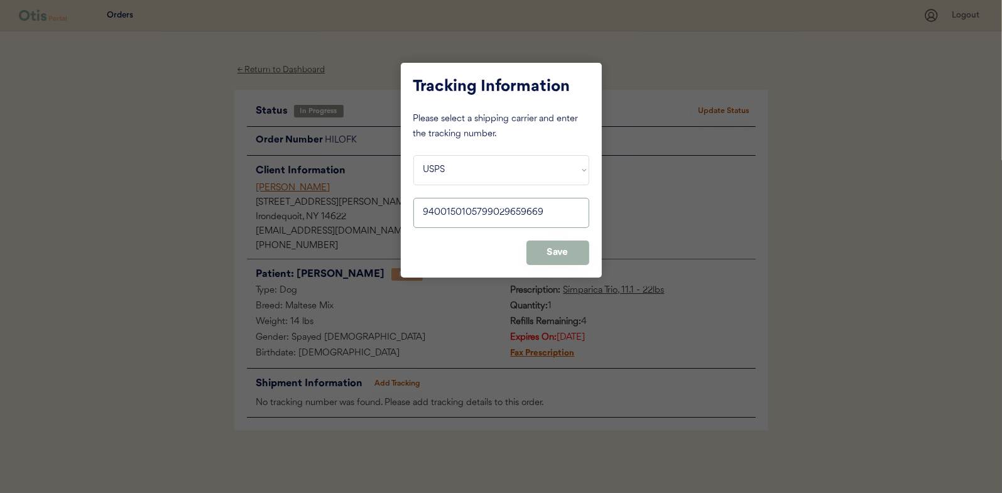
type input "9400150105799029659669"
click at [556, 245] on button "Save" at bounding box center [557, 253] width 63 height 25
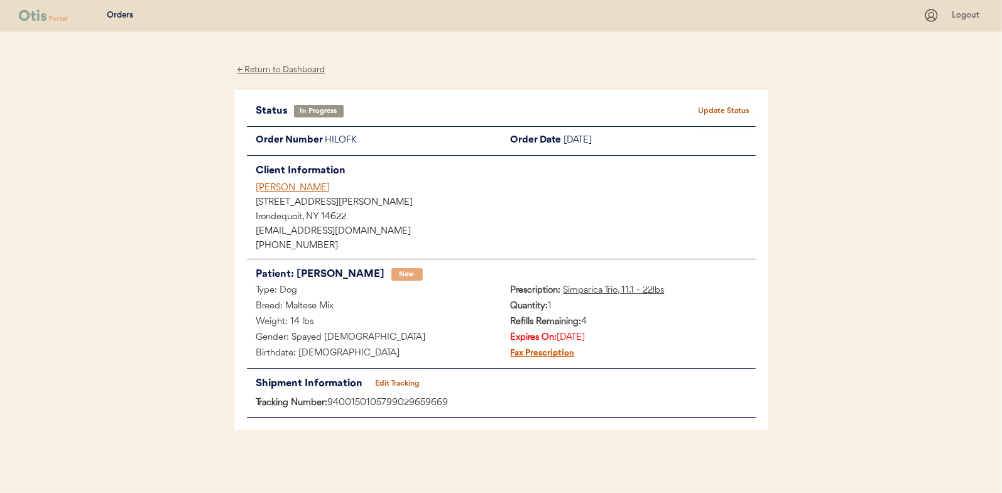
click at [741, 105] on button "Update Status" at bounding box center [724, 111] width 63 height 18
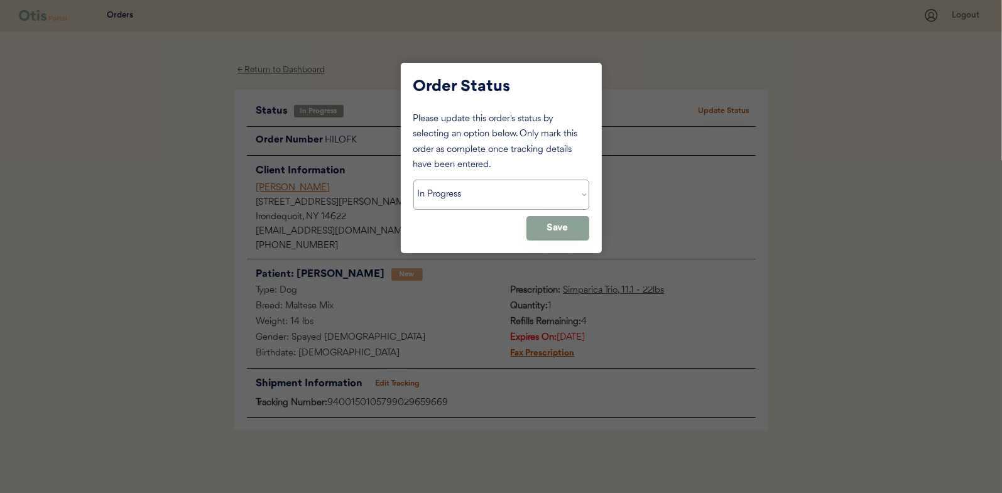
click at [430, 199] on select "Status On Hold New In Progress Complete Pending HW Consent Canceled" at bounding box center [501, 195] width 176 height 30
select select ""complete""
click at [413, 180] on select "Status On Hold New In Progress Complete Pending HW Consent Canceled" at bounding box center [501, 195] width 176 height 30
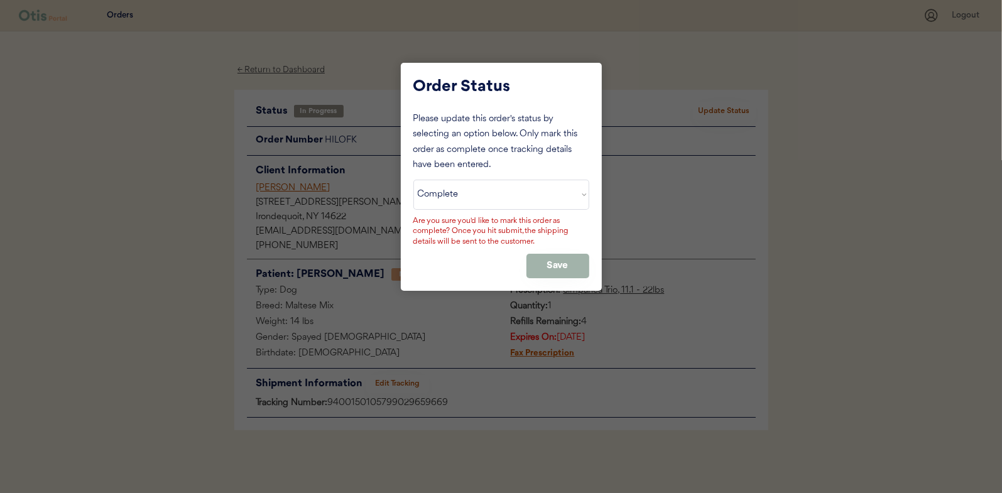
click at [569, 256] on button "Save" at bounding box center [557, 266] width 63 height 25
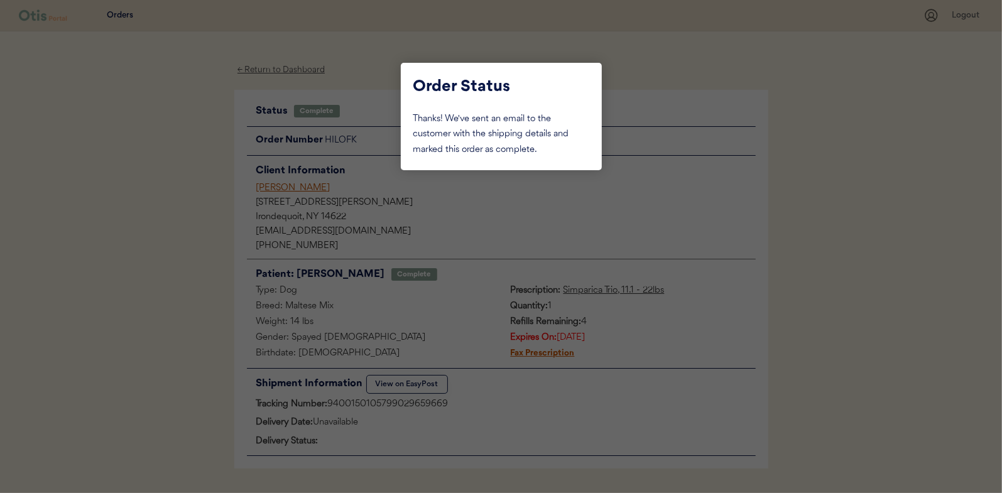
drag, startPoint x: 120, startPoint y: 185, endPoint x: 256, endPoint y: 119, distance: 150.9
click at [124, 185] on div at bounding box center [501, 246] width 1002 height 493
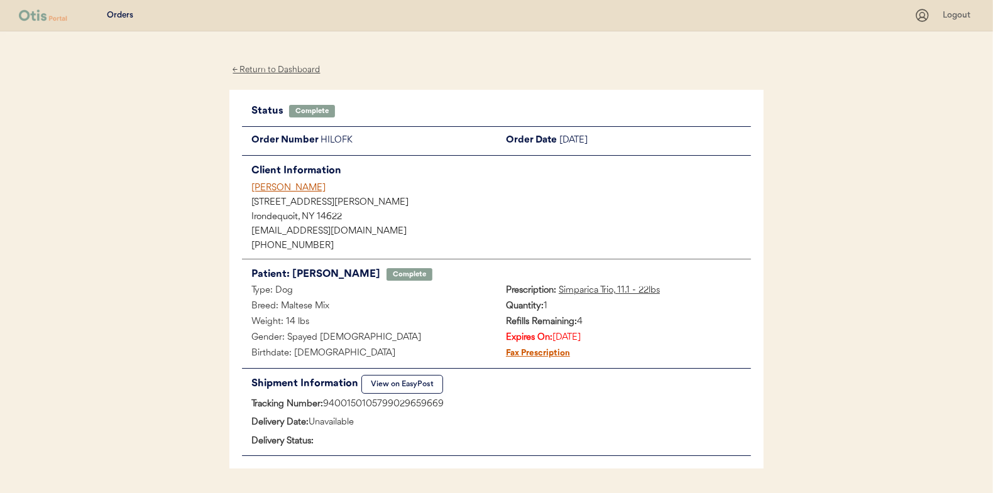
click at [262, 67] on div "← Return to Dashboard" at bounding box center [276, 70] width 94 height 14
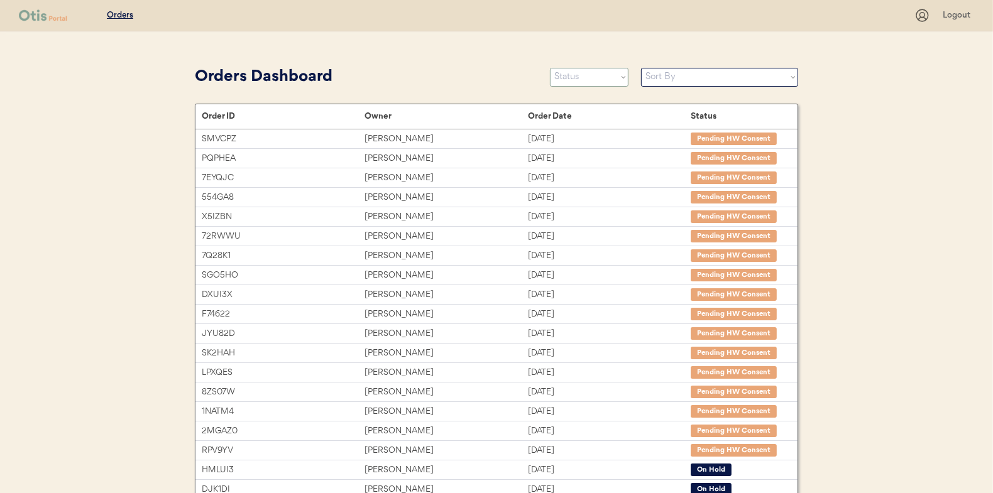
click at [568, 78] on select "Status On Hold New In Progress Complete Pending HW Consent Canceled" at bounding box center [589, 77] width 79 height 19
select select ""in_progress""
click at [550, 68] on select "Status On Hold New In Progress Complete Pending HW Consent Canceled" at bounding box center [589, 77] width 79 height 19
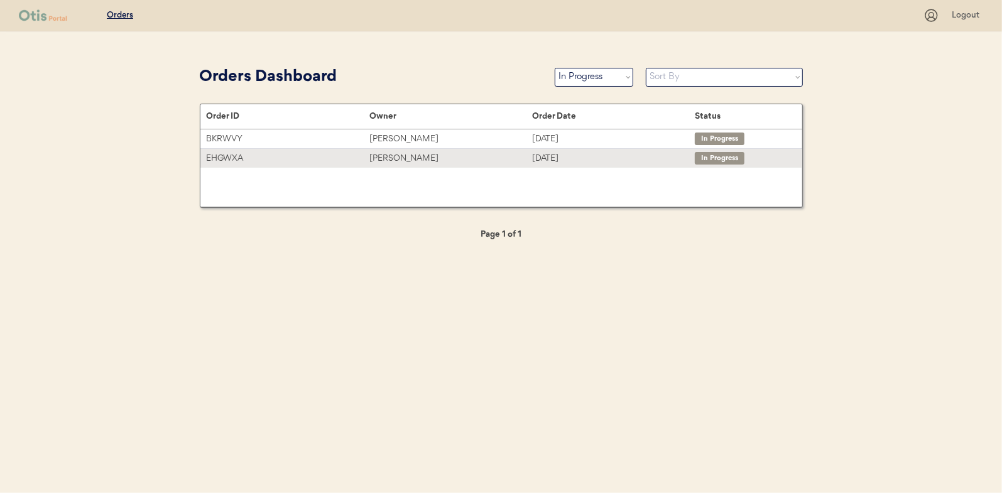
click at [394, 156] on div "[PERSON_NAME]" at bounding box center [450, 158] width 163 height 14
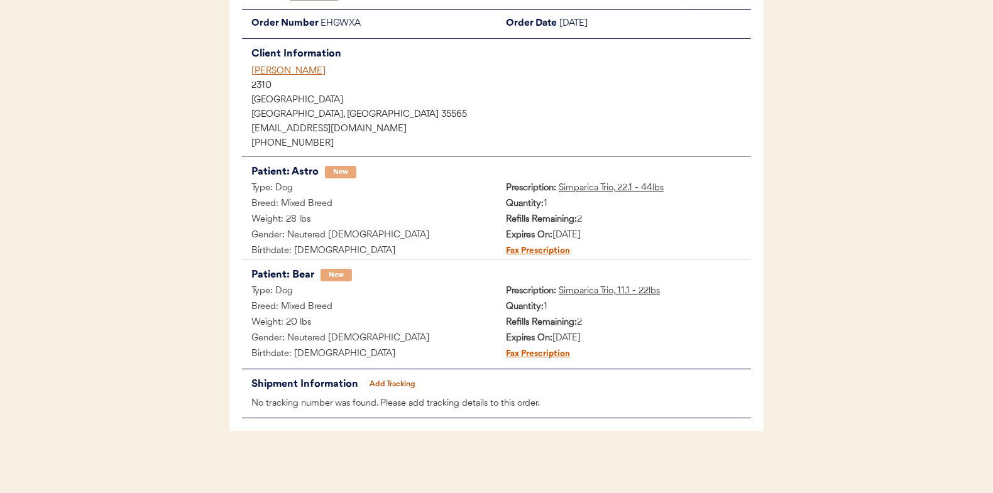
scroll to position [117, 0]
click at [397, 384] on button "Add Tracking" at bounding box center [392, 385] width 63 height 18
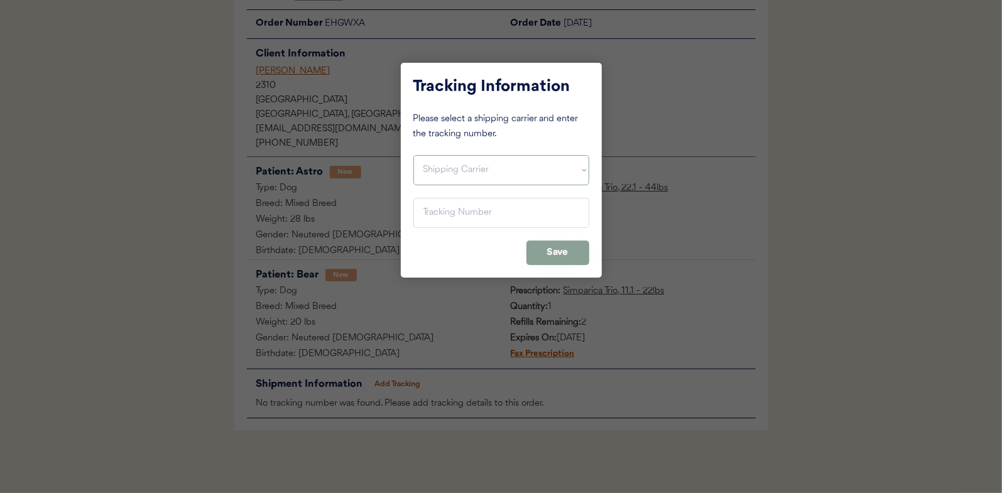
click at [446, 158] on select "Shipping Carrier FedEx FedEx Ground Economy UPS USPS" at bounding box center [501, 170] width 176 height 30
select select ""usps""
click at [413, 155] on select "Shipping Carrier FedEx FedEx Ground Economy UPS USPS" at bounding box center [501, 170] width 176 height 30
click at [432, 217] on input "input" at bounding box center [501, 213] width 176 height 30
paste input "9400150105799029660870"
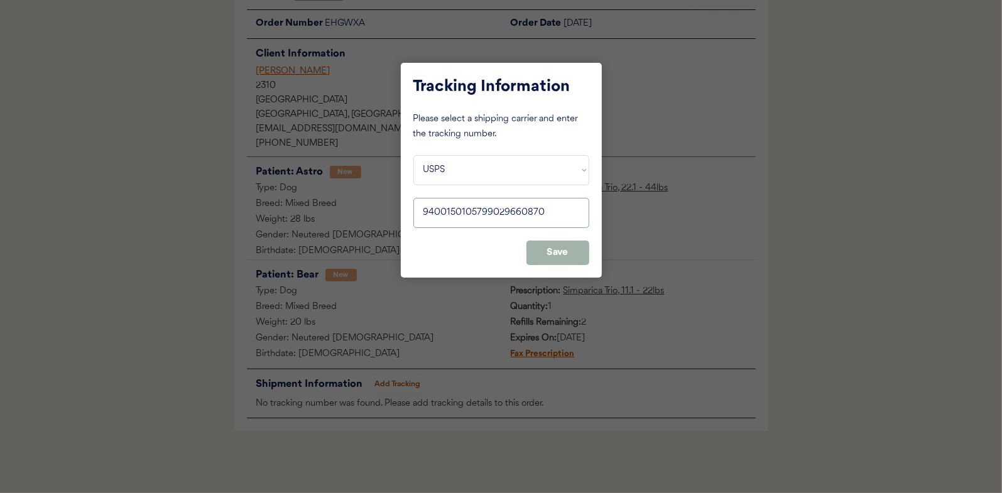
type input "9400150105799029660870"
click at [553, 253] on button "Save" at bounding box center [557, 253] width 63 height 25
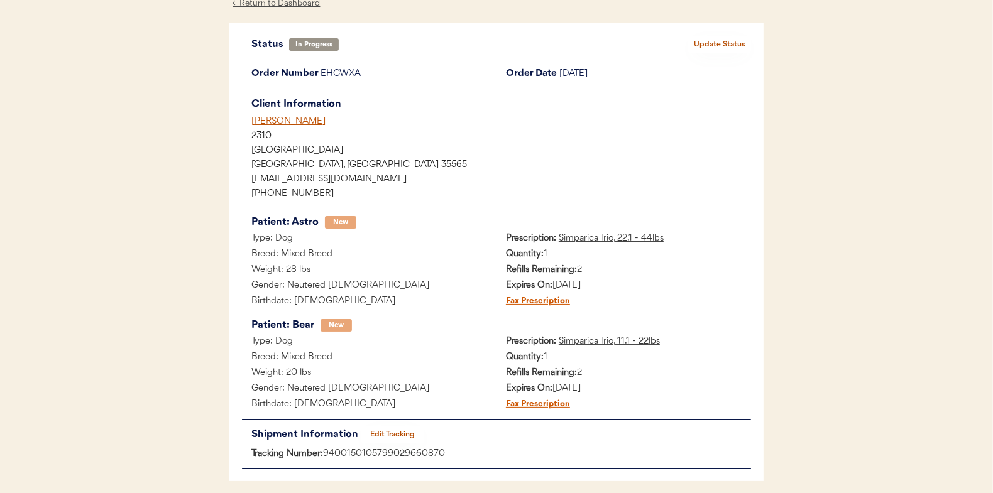
scroll to position [0, 0]
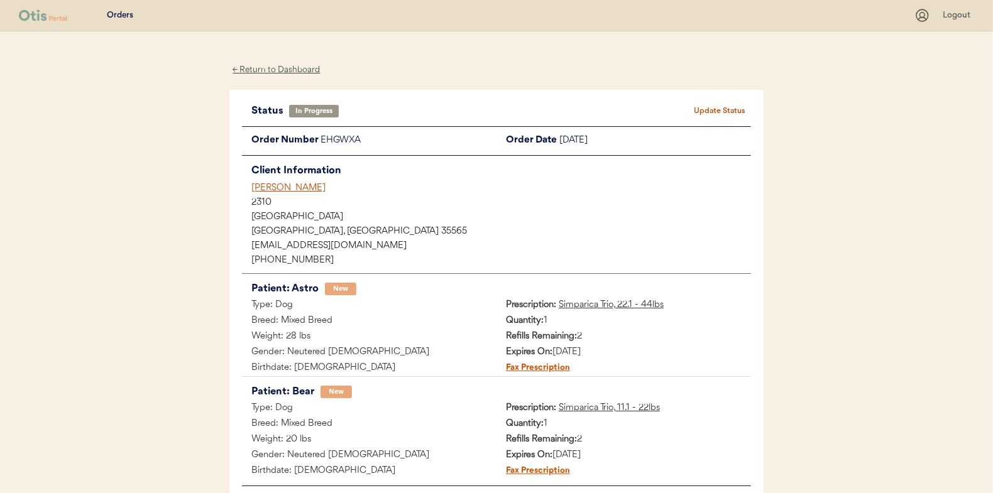
click at [711, 106] on button "Update Status" at bounding box center [719, 111] width 63 height 18
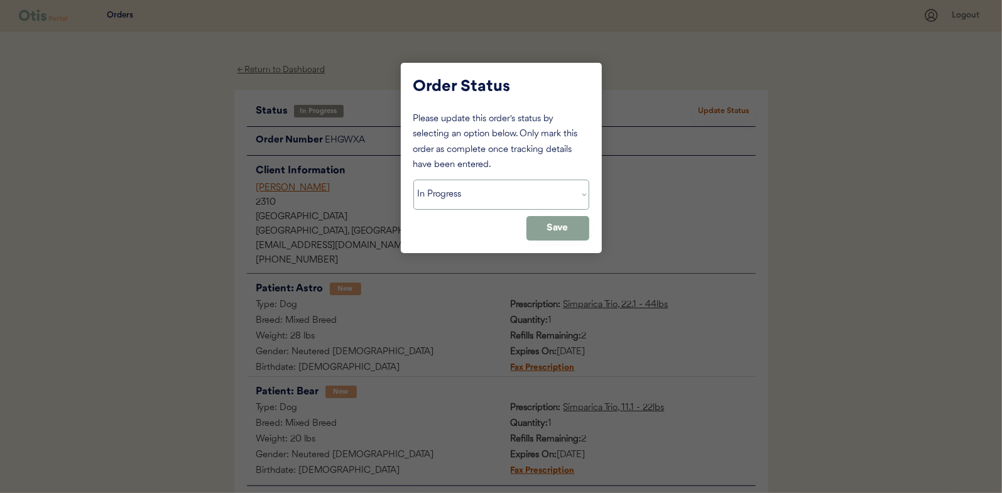
click at [478, 182] on select "Status On Hold New In Progress Complete Pending HW Consent Canceled" at bounding box center [501, 195] width 176 height 30
select select ""complete""
click at [413, 180] on select "Status On Hold New In Progress Complete Pending HW Consent Canceled" at bounding box center [501, 195] width 176 height 30
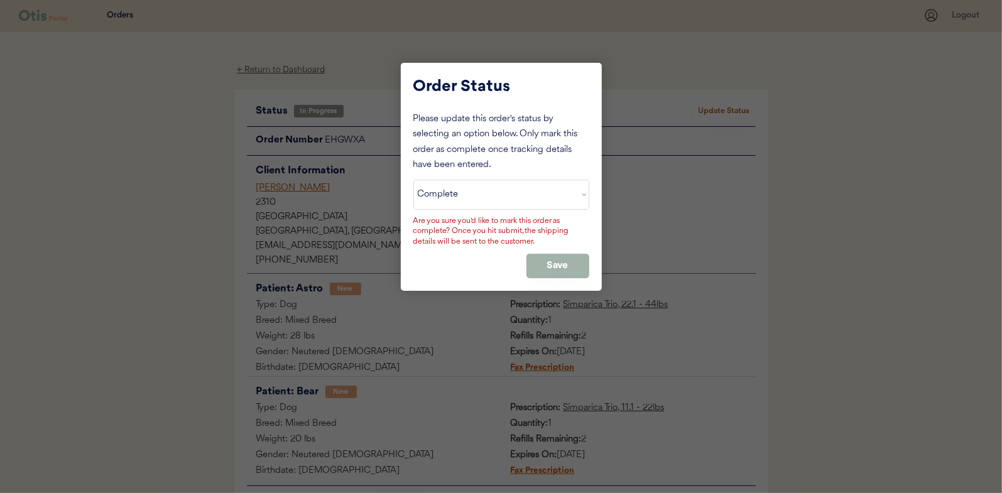
click at [562, 264] on button "Save" at bounding box center [557, 266] width 63 height 25
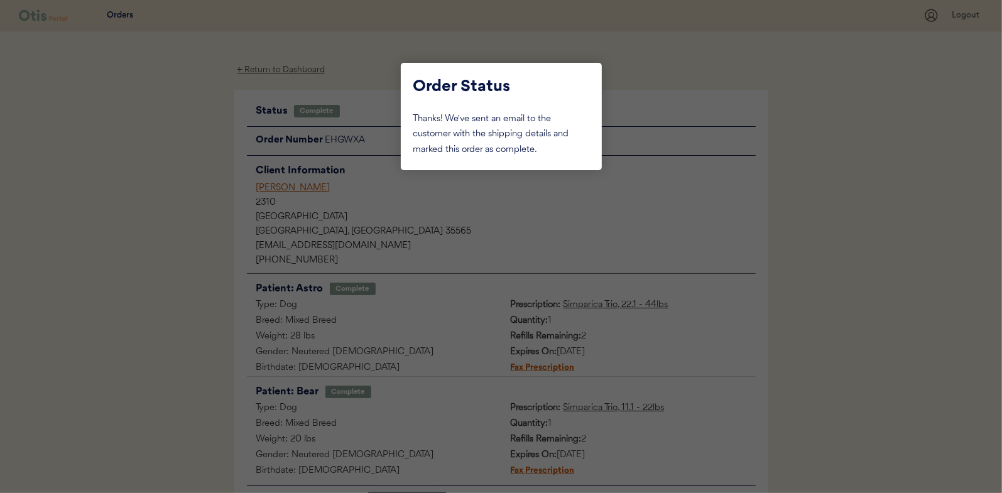
click at [158, 146] on div at bounding box center [501, 246] width 1002 height 493
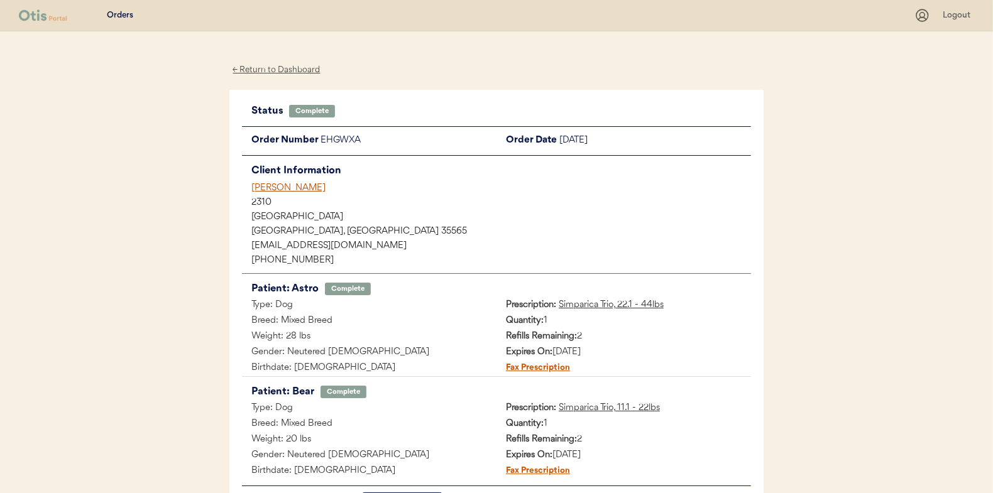
click at [267, 64] on div "← Return to Dashboard" at bounding box center [276, 70] width 94 height 14
